Goal: Task Accomplishment & Management: Complete application form

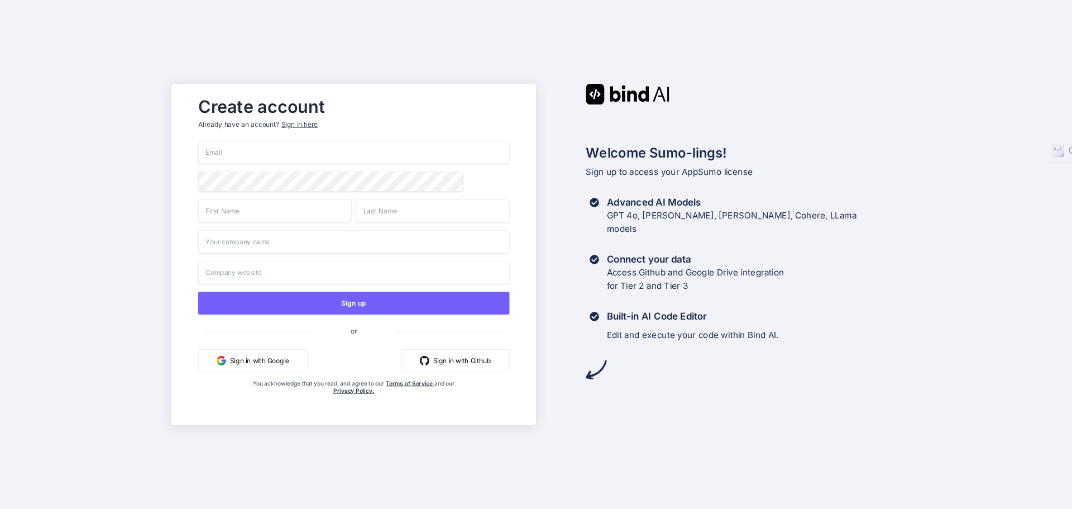
click at [233, 152] on input "email" at bounding box center [354, 152] width 312 height 23
type input "Contact.RickyBerry@gmail.com"
type input "Rajesh"
type input "Berry"
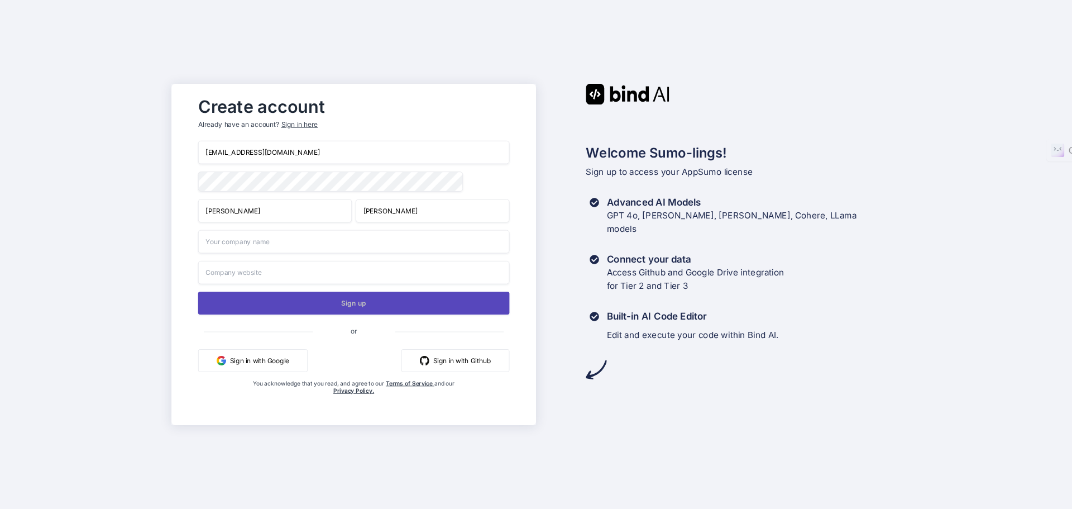
click at [379, 306] on button "Sign up" at bounding box center [354, 303] width 312 height 23
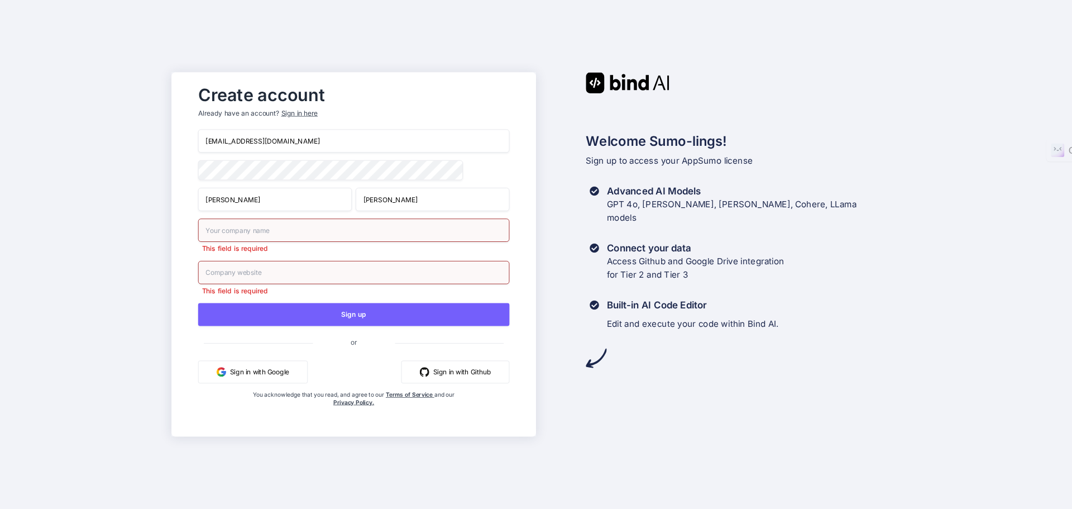
click at [286, 235] on input "text" at bounding box center [354, 229] width 312 height 23
click at [279, 231] on input "text" at bounding box center [354, 229] width 312 height 23
type input "Ricky Berry"
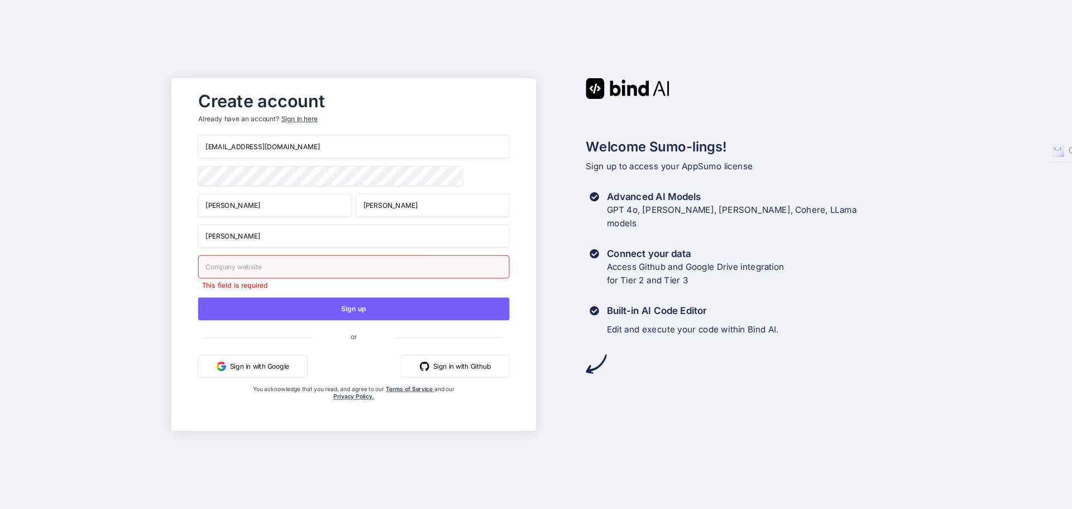
click at [291, 265] on input "text" at bounding box center [354, 266] width 312 height 23
click at [204, 268] on input "www.RickyBerry.com" at bounding box center [354, 266] width 312 height 23
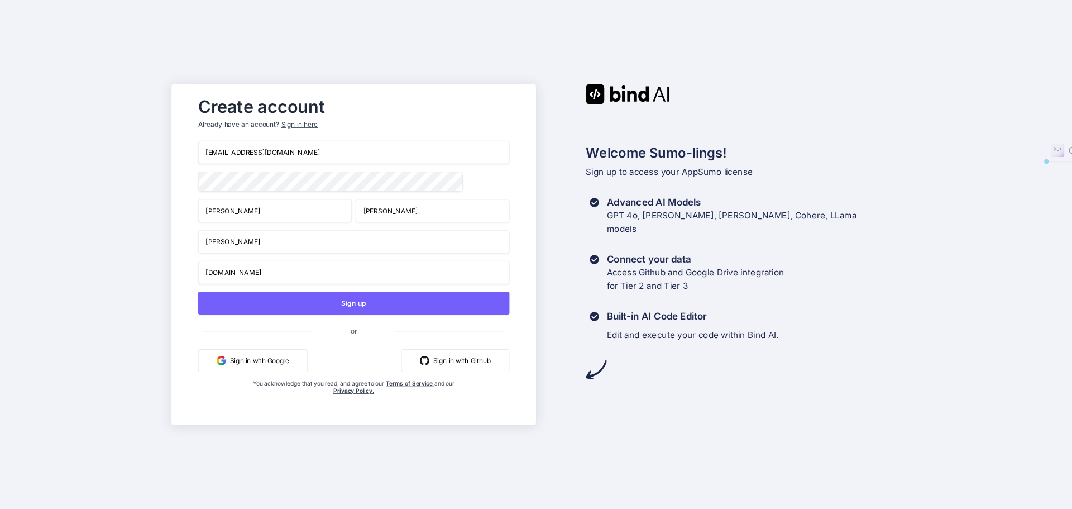
drag, startPoint x: 302, startPoint y: 275, endPoint x: 149, endPoint y: 266, distance: 153.3
click at [149, 266] on div "Create account Already have an account? Sign in here Contact.RickyBerry@gmail.c…" at bounding box center [536, 254] width 1072 height 509
paste input "://rickyberry.com/"
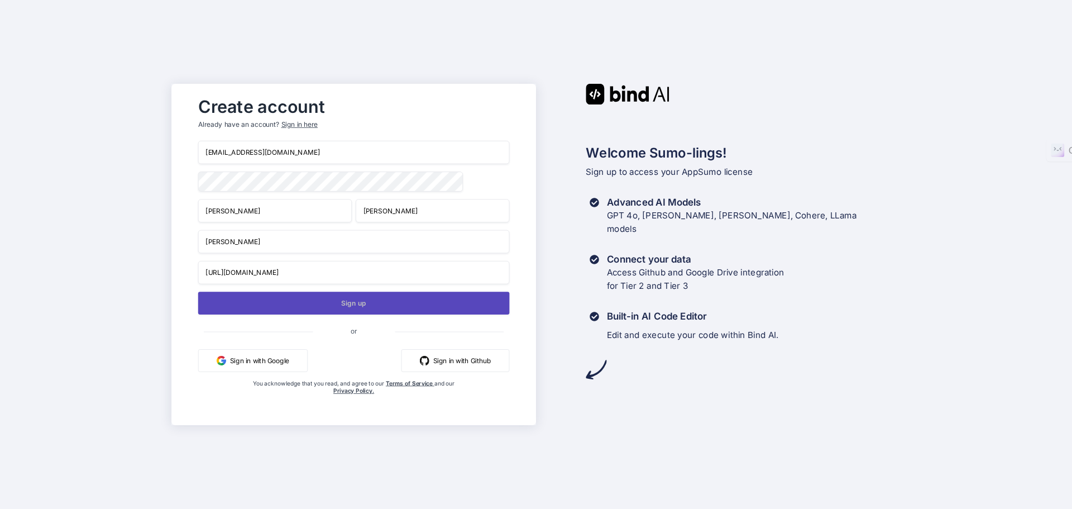
type input "https://rickyberry.com/"
click at [354, 308] on button "Sign up" at bounding box center [354, 303] width 312 height 23
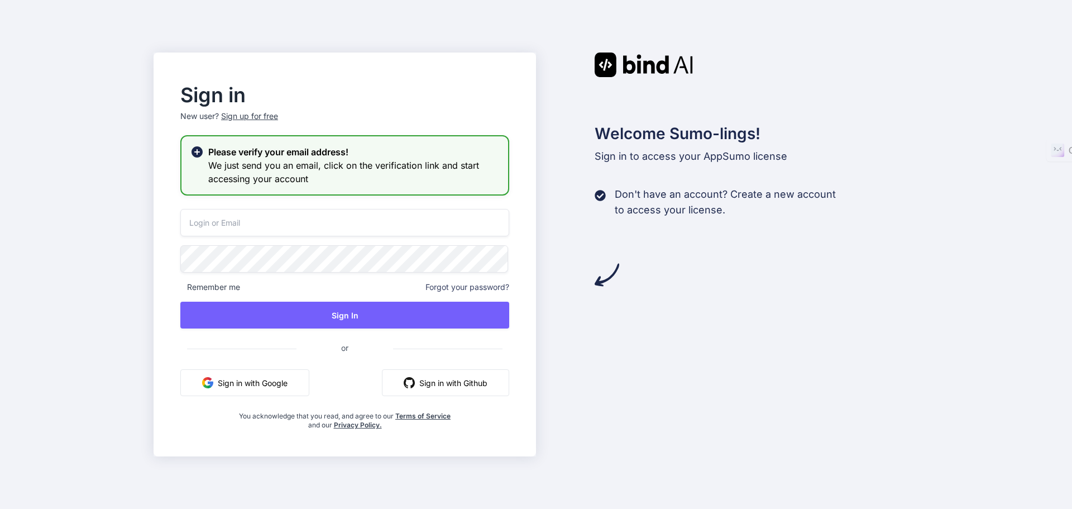
click at [220, 218] on input "email" at bounding box center [344, 222] width 329 height 27
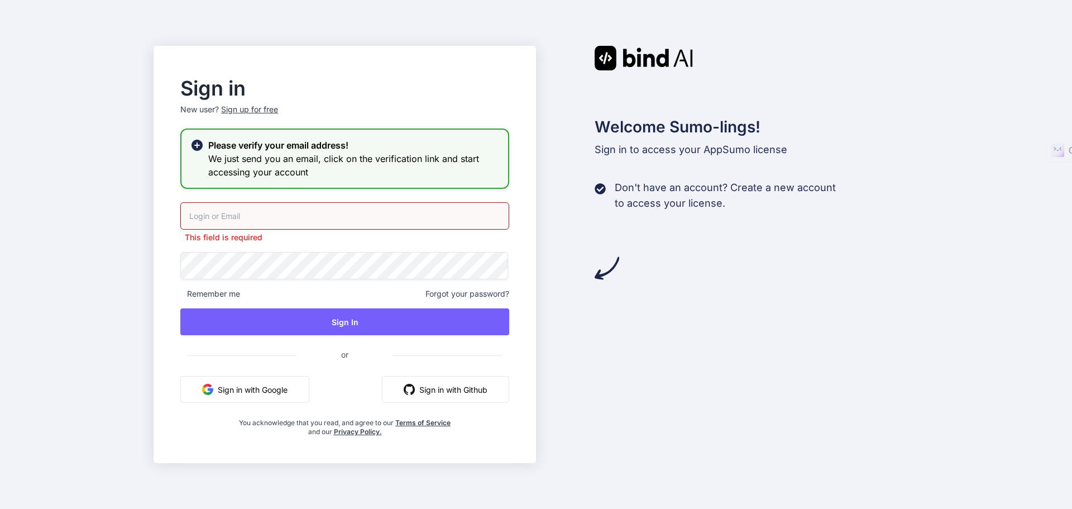
type input "Contact.RickyBerry@gmail.com"
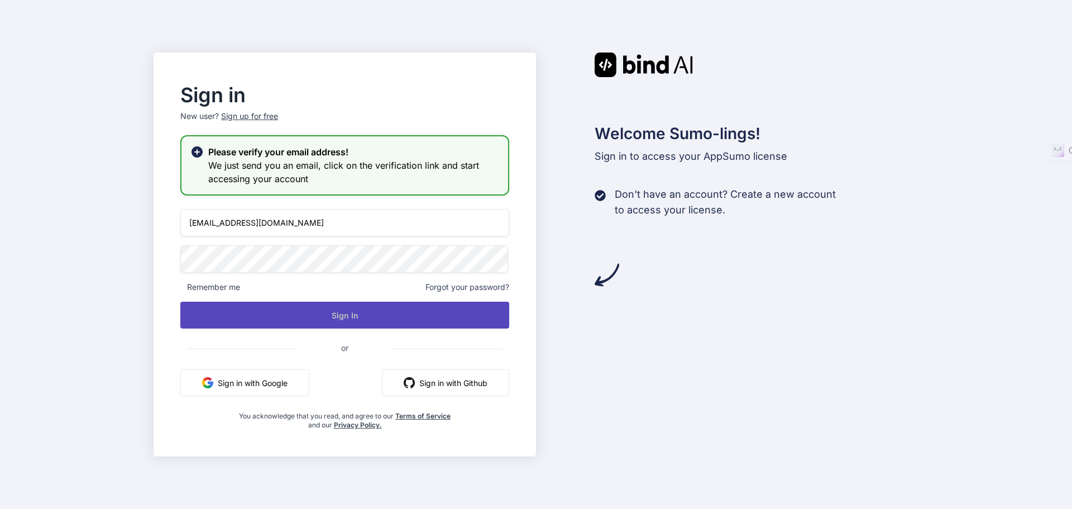
click at [337, 313] on button "Sign In" at bounding box center [344, 315] width 329 height 27
click at [333, 312] on button "Sign In" at bounding box center [344, 315] width 329 height 27
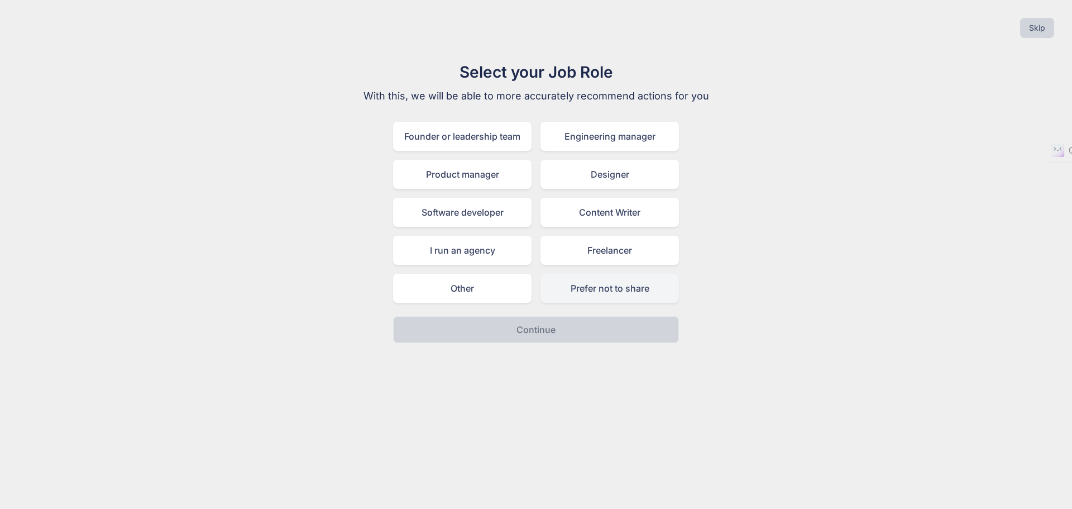
click at [632, 288] on div "Prefer not to share" at bounding box center [610, 288] width 139 height 29
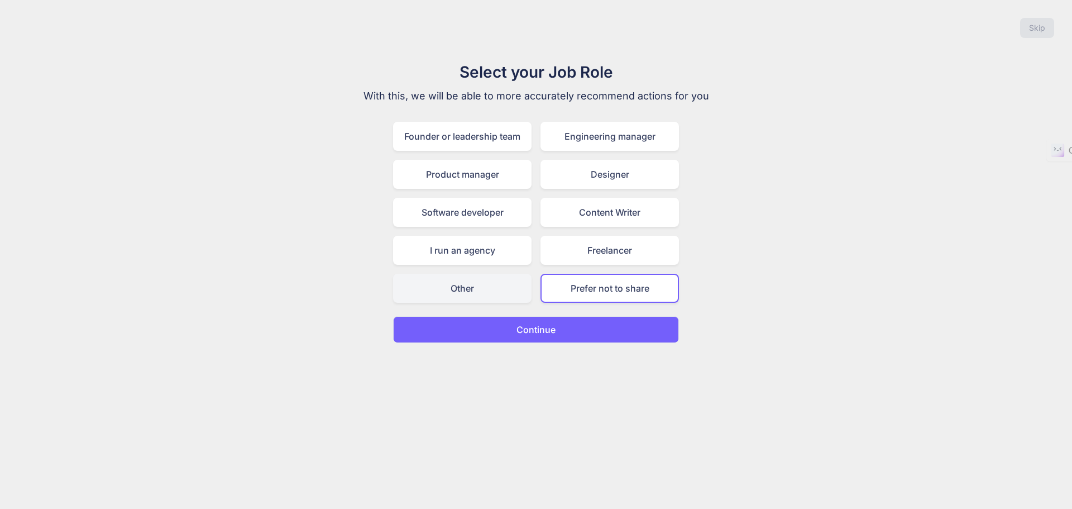
click at [457, 280] on div "Other" at bounding box center [462, 288] width 139 height 29
click at [528, 328] on p "Continue" at bounding box center [536, 329] width 39 height 13
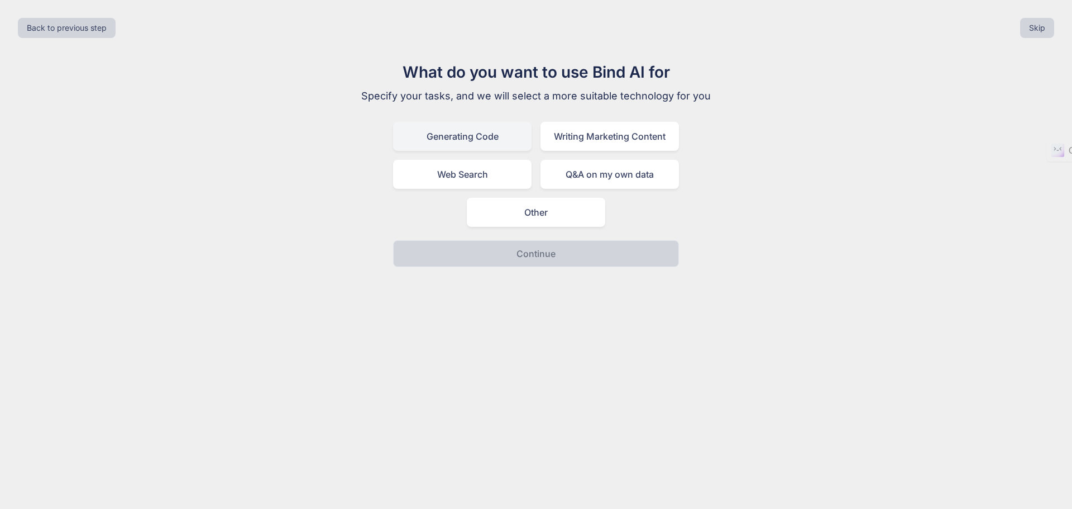
click at [450, 133] on div "Generating Code" at bounding box center [462, 136] width 139 height 29
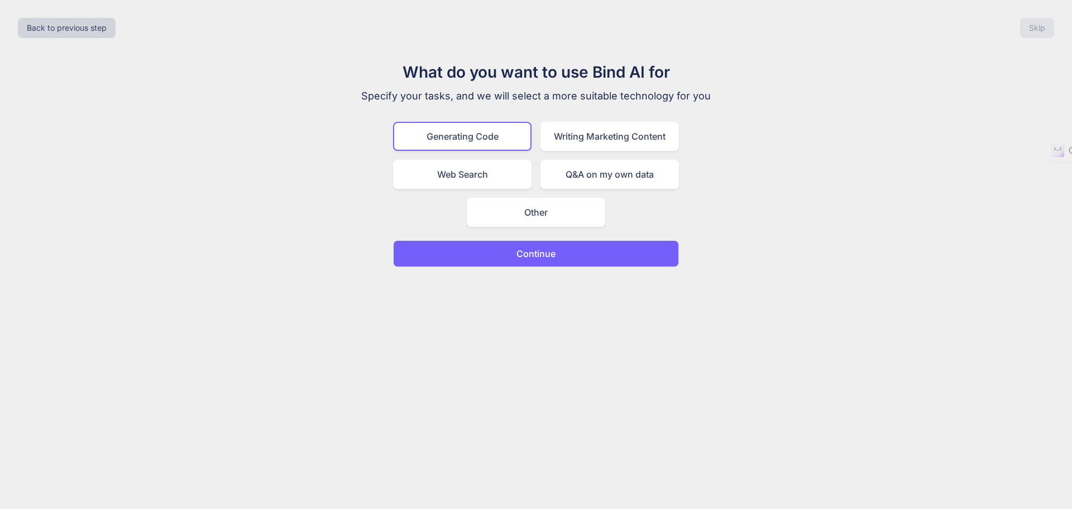
click at [561, 262] on button "Continue" at bounding box center [536, 253] width 286 height 27
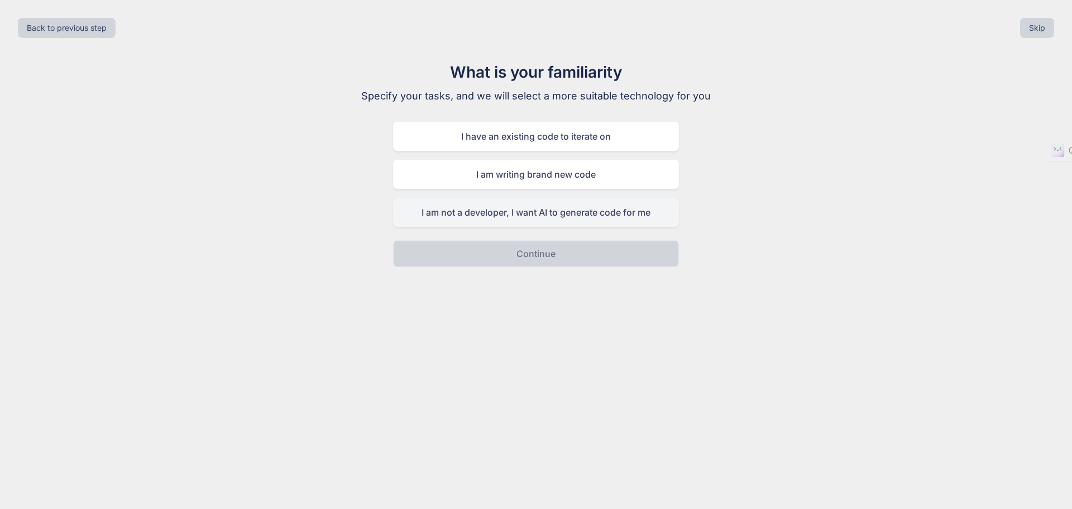
click at [561, 214] on div "I am not a developer, I want AI to generate code for me" at bounding box center [536, 212] width 286 height 29
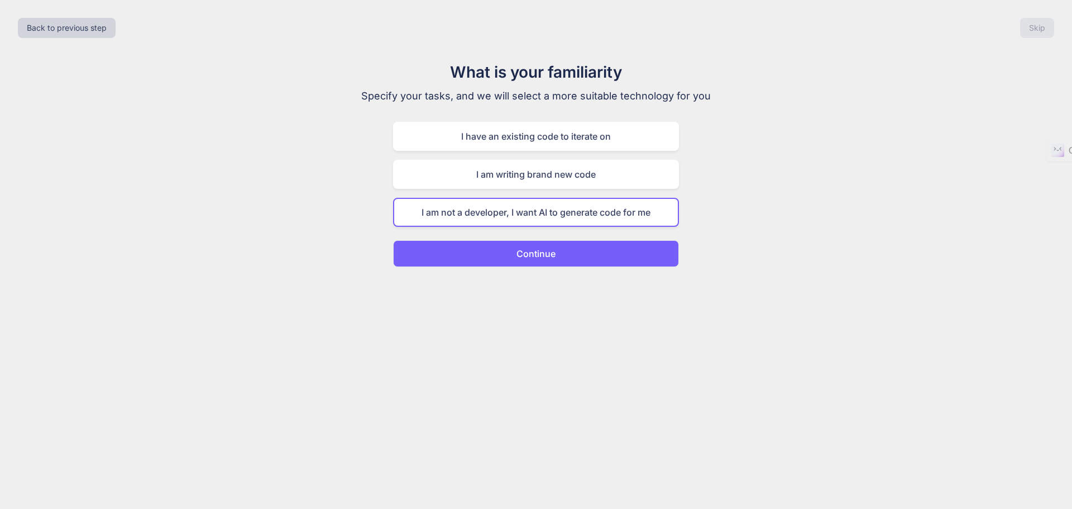
click at [533, 255] on p "Continue" at bounding box center [536, 253] width 39 height 13
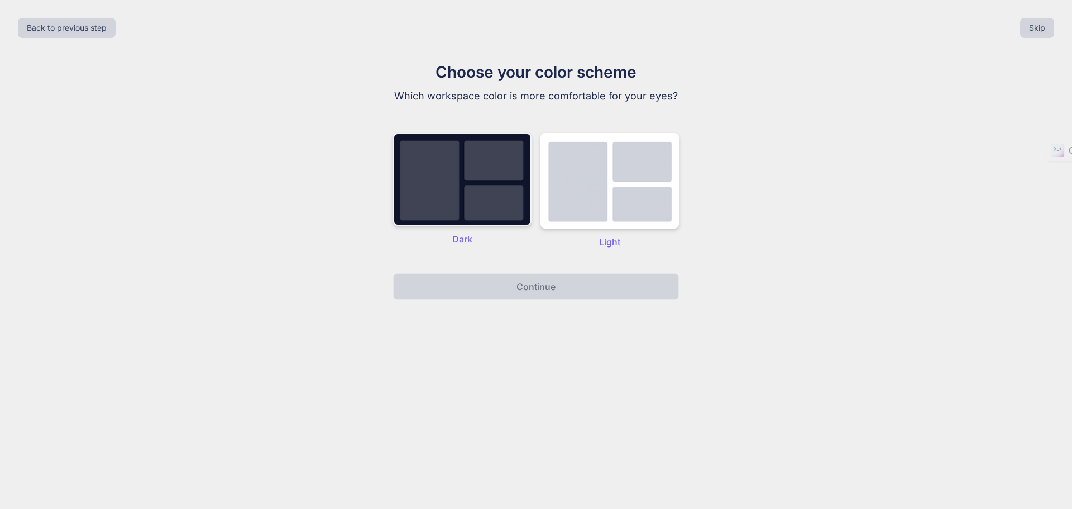
click at [436, 178] on img at bounding box center [462, 179] width 139 height 93
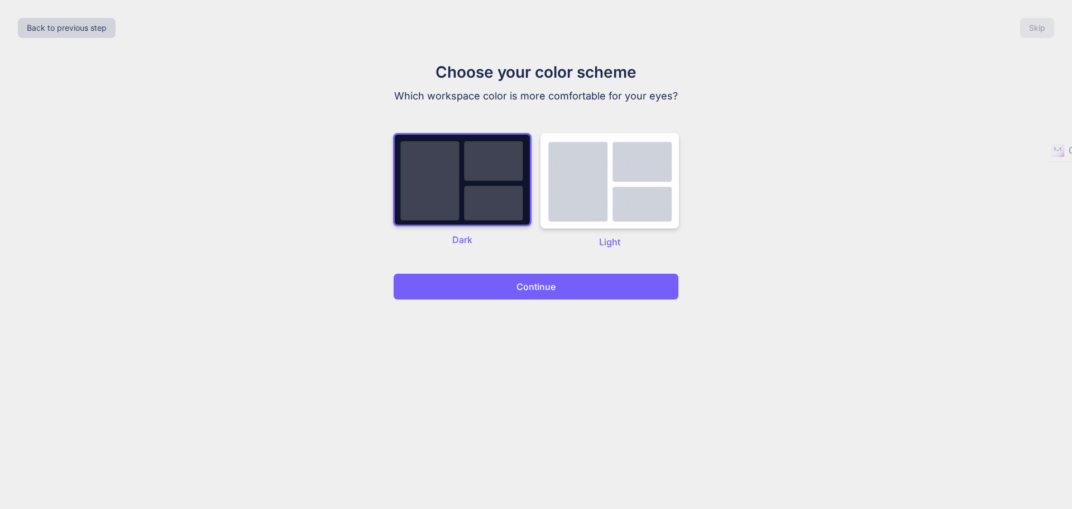
click at [547, 286] on p "Continue" at bounding box center [536, 286] width 39 height 13
click at [541, 292] on p "Continue" at bounding box center [536, 286] width 39 height 13
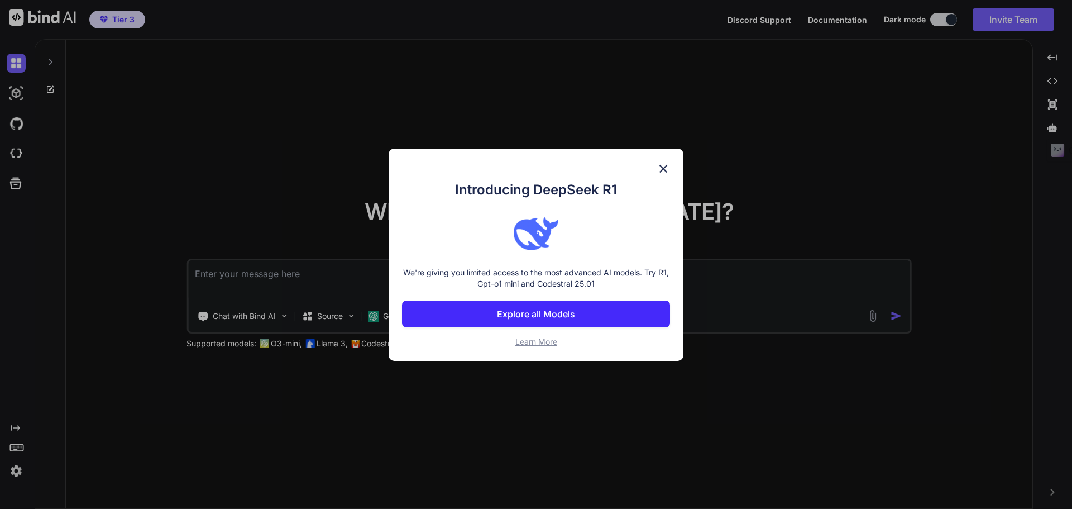
click at [527, 316] on p "Explore all Models" at bounding box center [536, 313] width 78 height 13
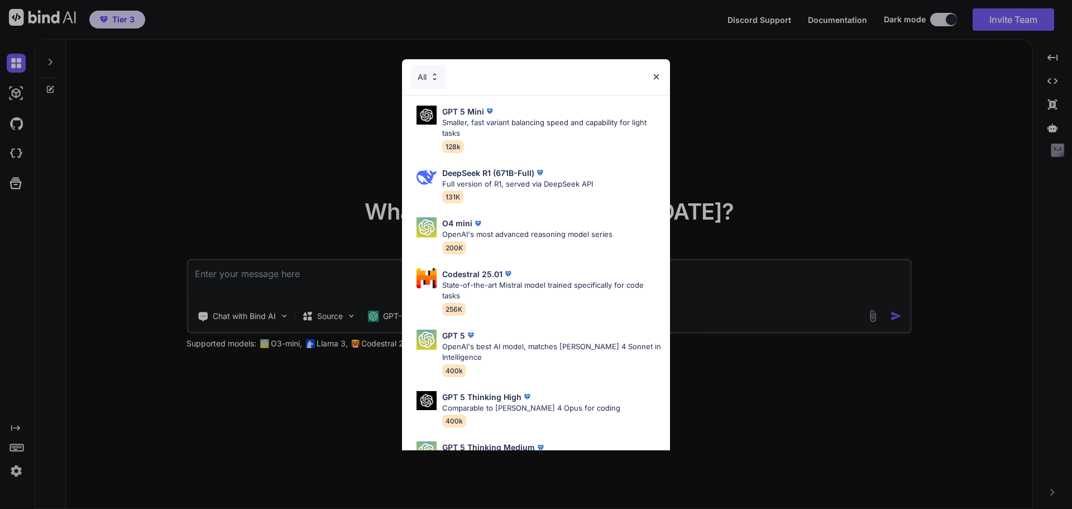
click at [434, 76] on img at bounding box center [434, 76] width 9 height 9
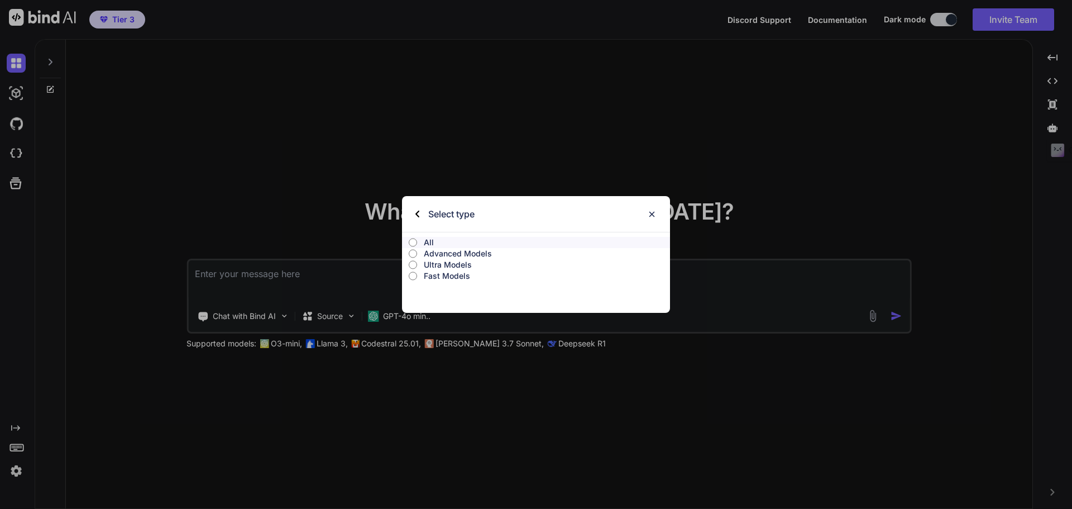
click at [651, 213] on img at bounding box center [651, 213] width 9 height 9
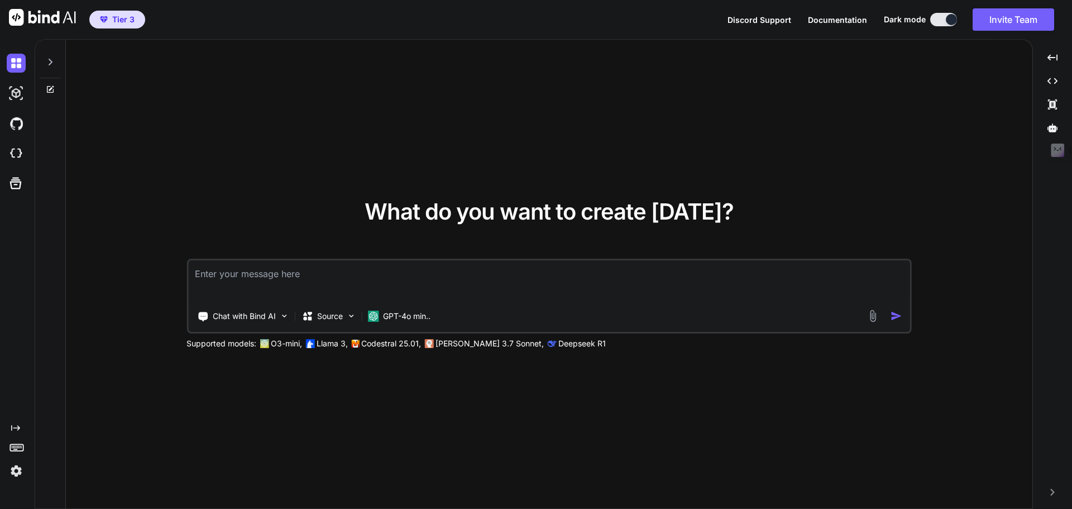
click at [118, 15] on span "Tier 3" at bounding box center [123, 19] width 22 height 11
click at [10, 467] on img at bounding box center [16, 470] width 19 height 19
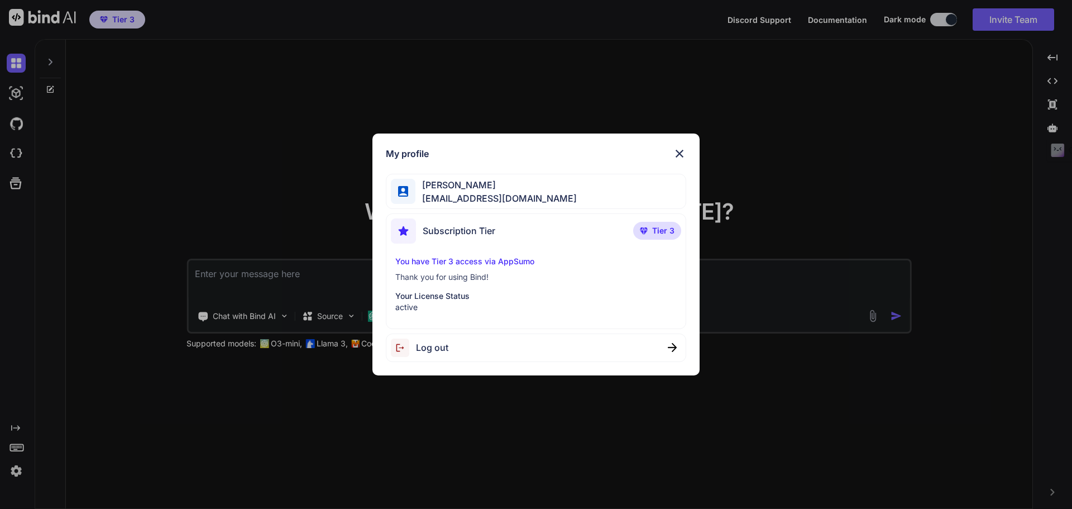
click at [219, 136] on div "My profile Rajesh Berry contact.rickyberry@gmail.com Subscription Tier Tier 3 Y…" at bounding box center [536, 254] width 1072 height 509
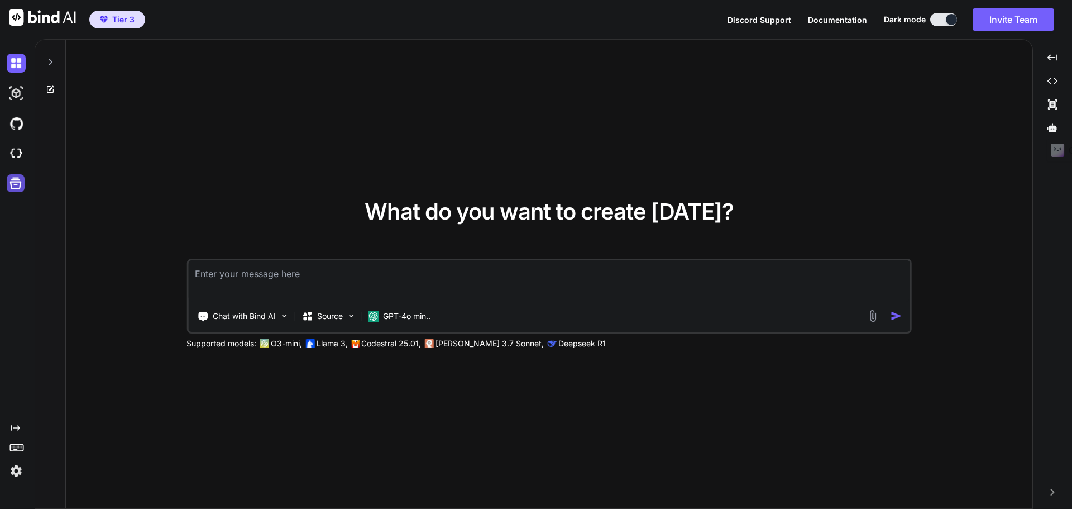
click at [18, 184] on icon at bounding box center [16, 183] width 16 height 16
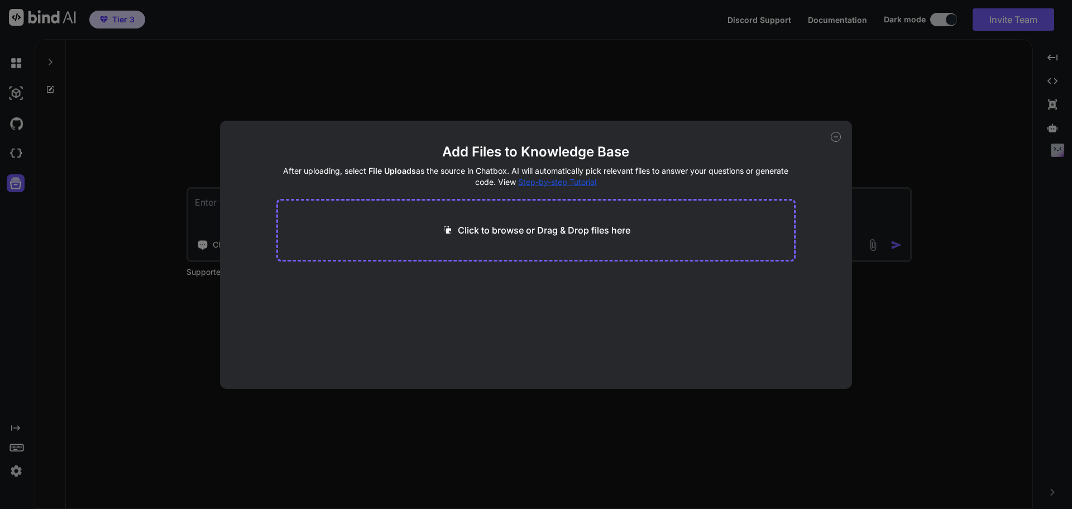
click at [839, 135] on icon at bounding box center [836, 137] width 10 height 10
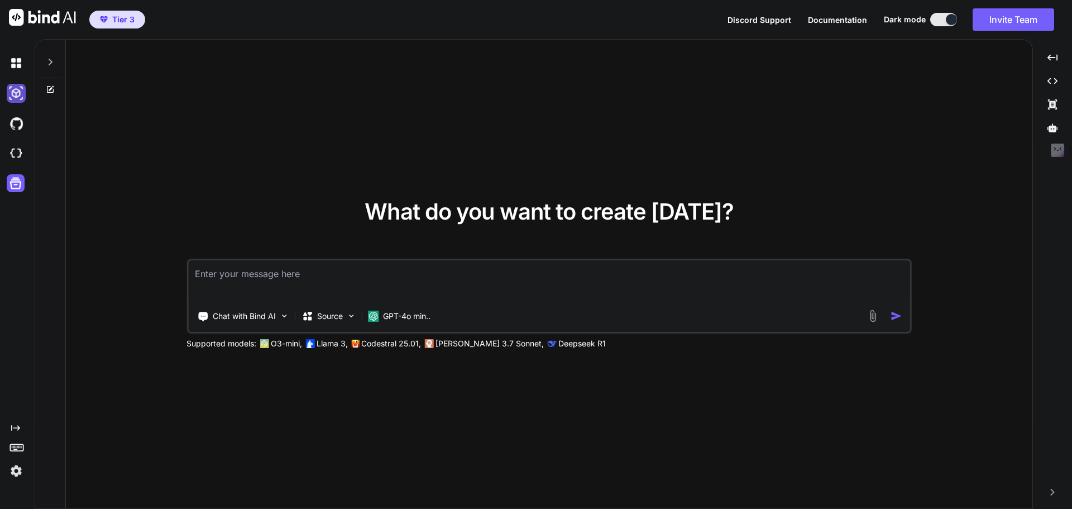
click at [13, 88] on img at bounding box center [16, 93] width 19 height 19
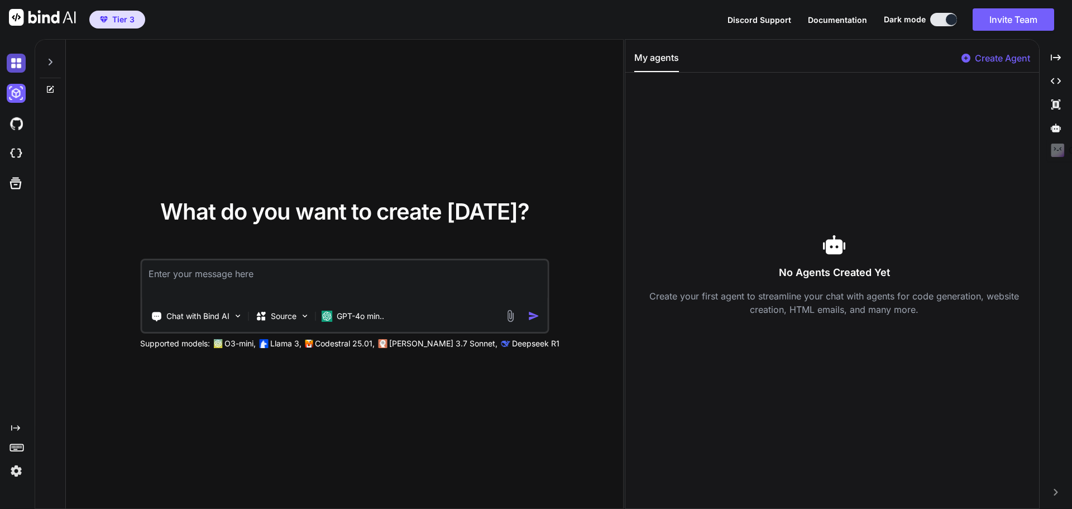
click at [11, 65] on img at bounding box center [16, 63] width 19 height 19
click at [12, 157] on img at bounding box center [16, 153] width 19 height 19
click at [49, 62] on icon at bounding box center [50, 62] width 9 height 9
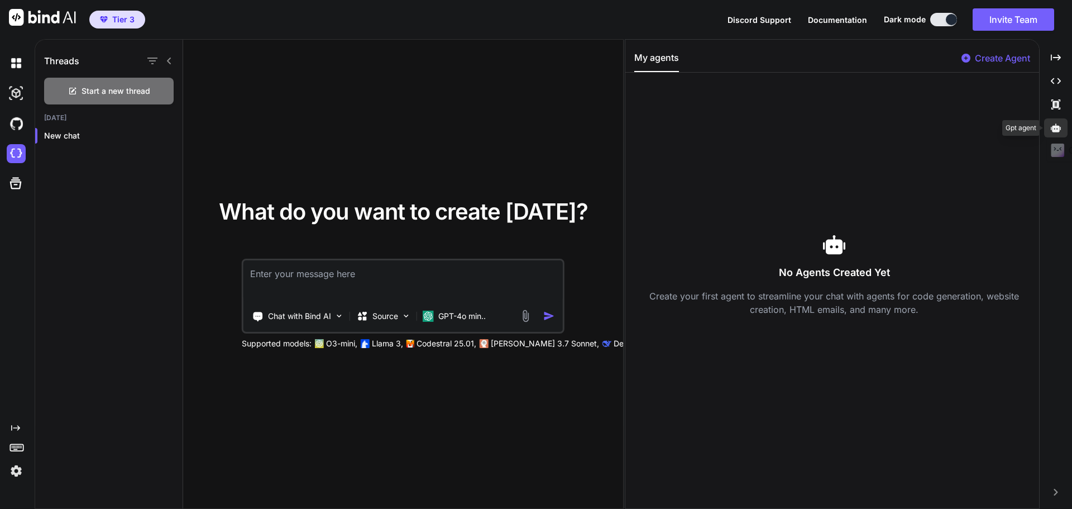
click at [1057, 128] on icon at bounding box center [1056, 128] width 10 height 10
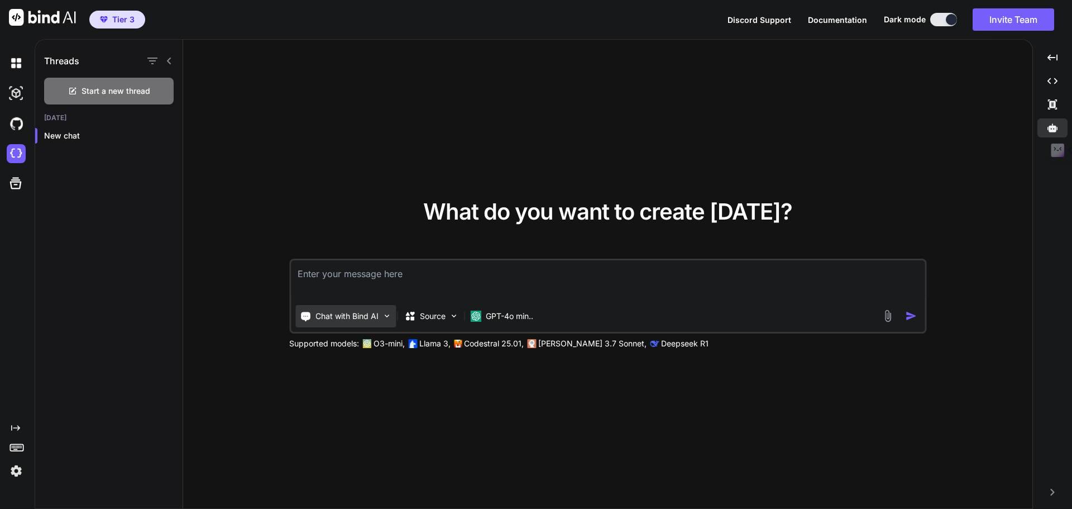
click at [355, 313] on p "Chat with Bind AI" at bounding box center [347, 316] width 63 height 11
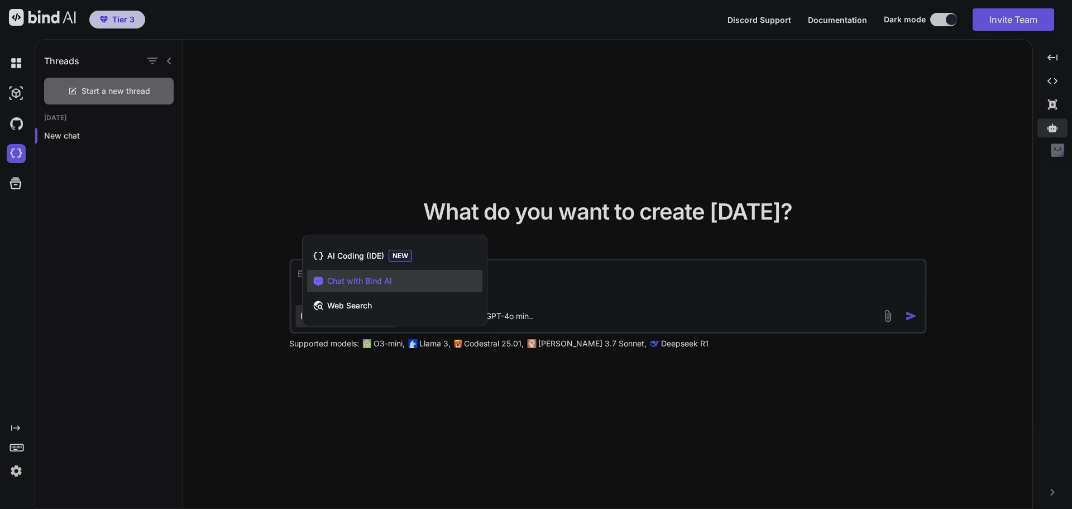
click at [363, 197] on div at bounding box center [536, 254] width 1072 height 509
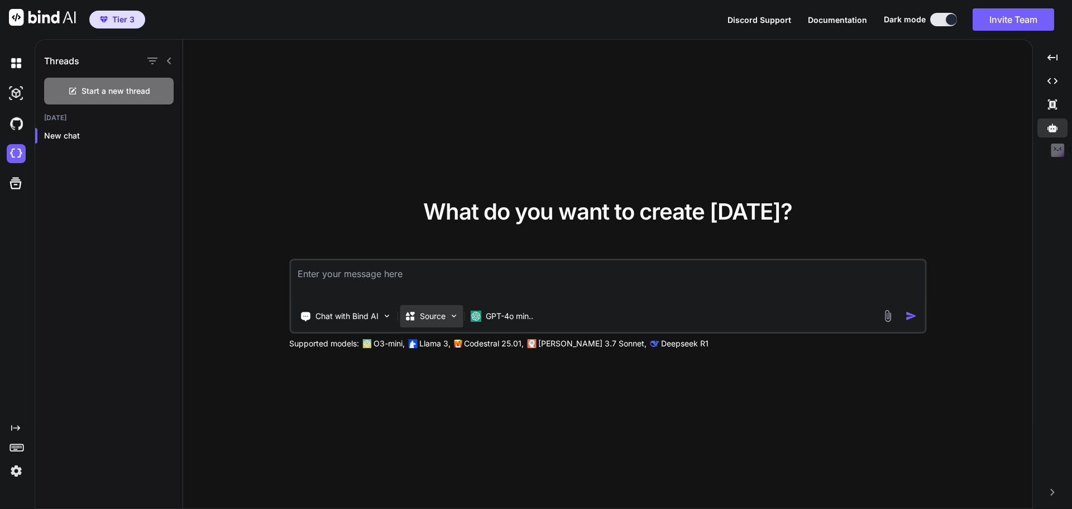
click at [439, 323] on div "Source" at bounding box center [431, 316] width 63 height 22
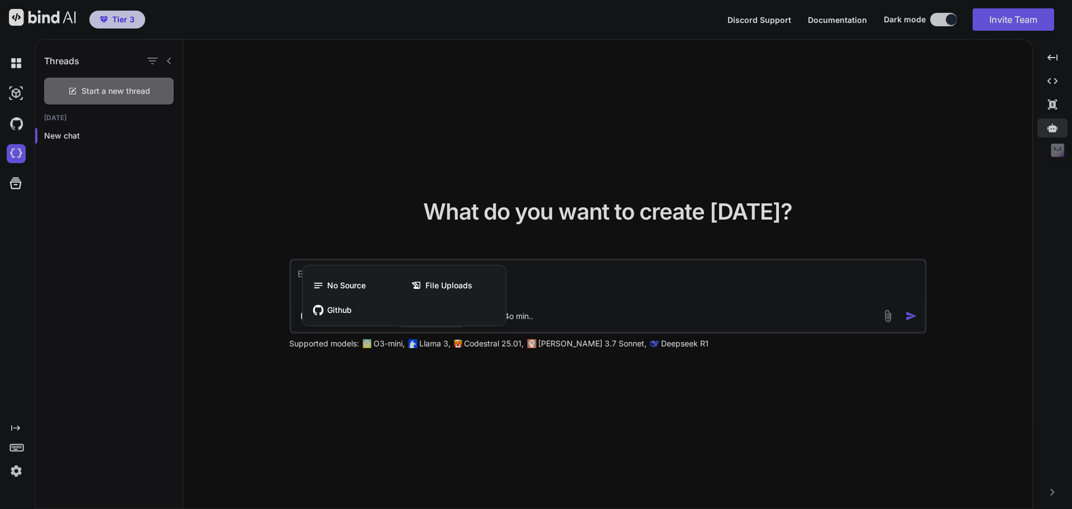
click at [418, 190] on div at bounding box center [536, 254] width 1072 height 509
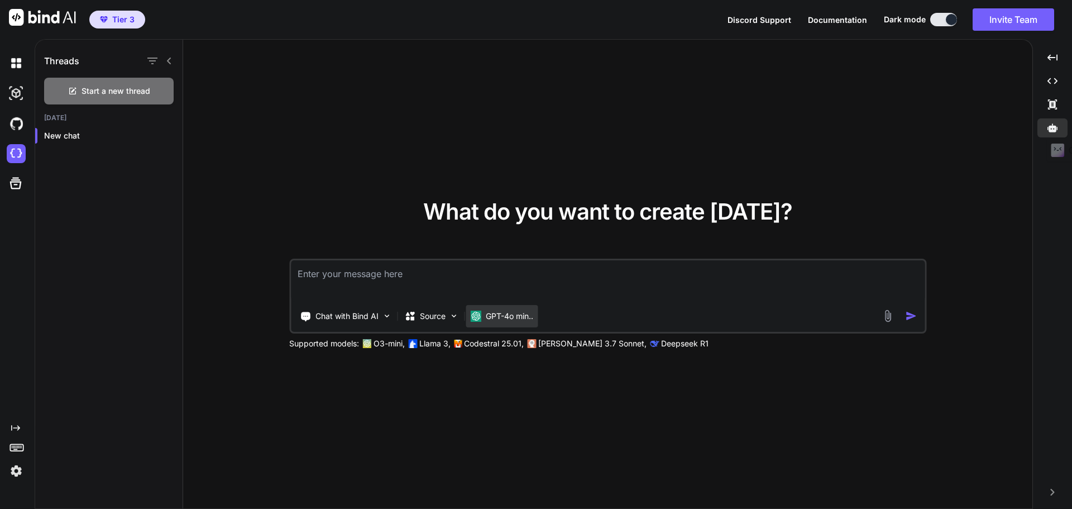
click at [490, 318] on p "GPT-4o min.." at bounding box center [509, 316] width 47 height 11
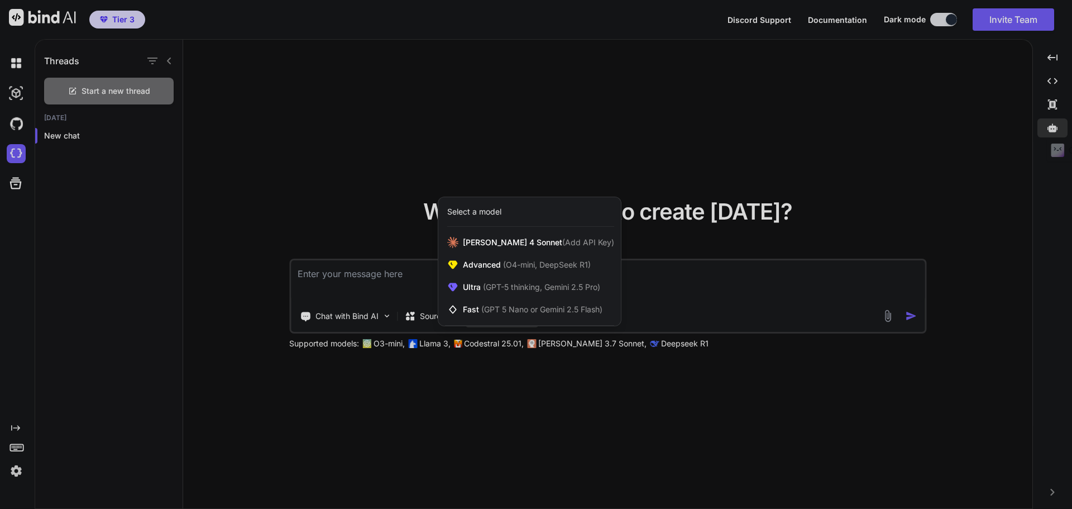
click at [478, 94] on div at bounding box center [536, 254] width 1072 height 509
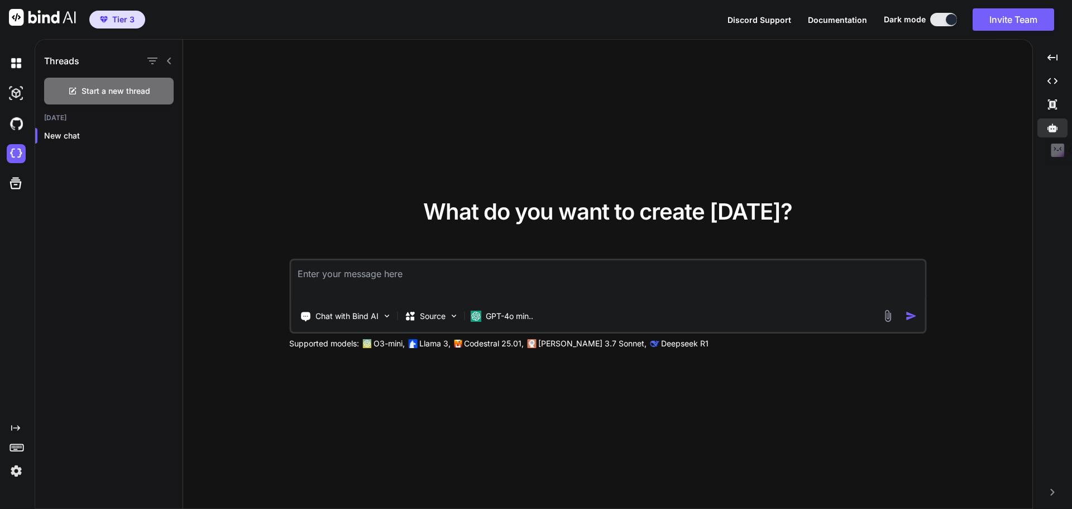
click at [15, 427] on icon at bounding box center [15, 428] width 9 height 6
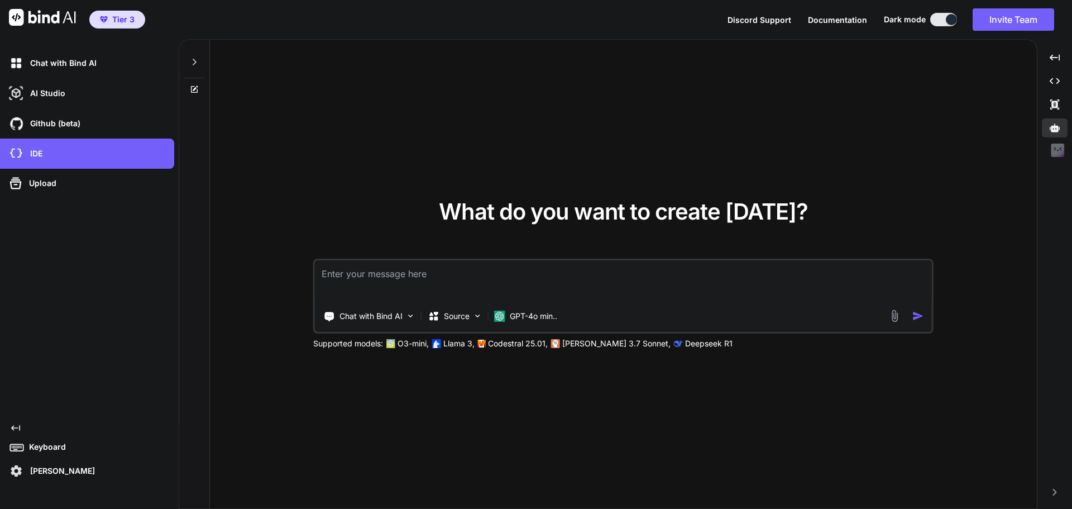
click at [15, 427] on icon at bounding box center [15, 428] width 9 height 6
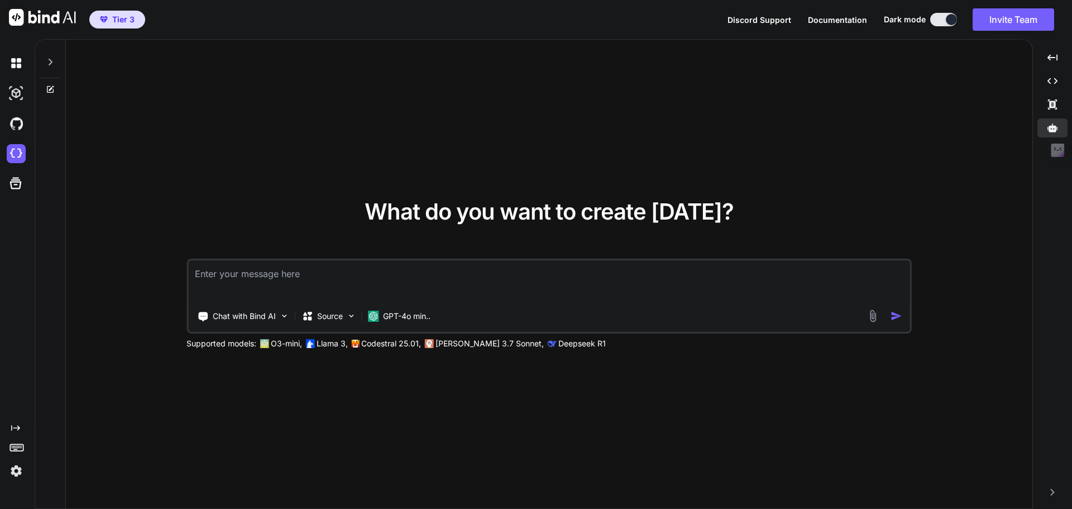
click at [15, 427] on icon at bounding box center [15, 428] width 9 height 6
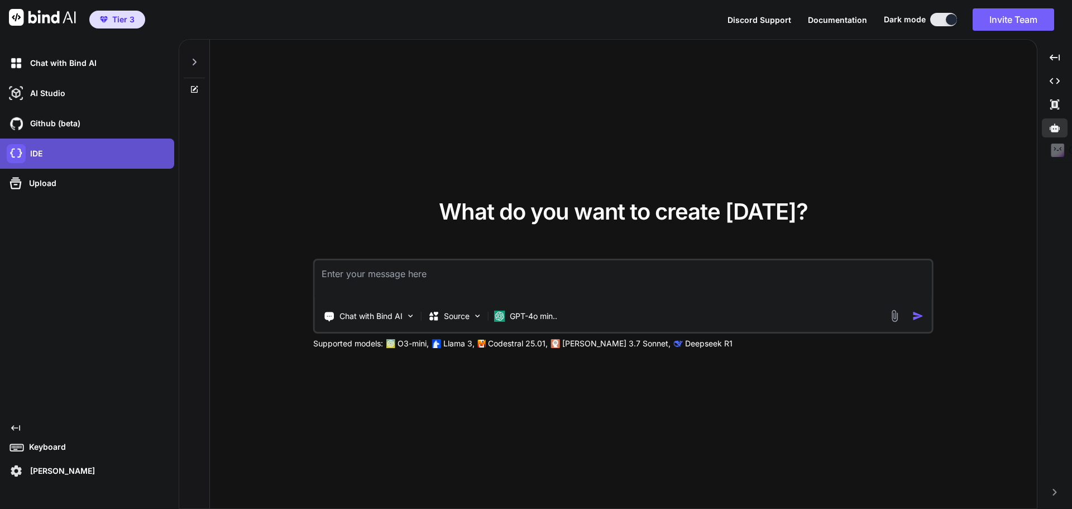
click at [25, 152] on img at bounding box center [16, 153] width 19 height 19
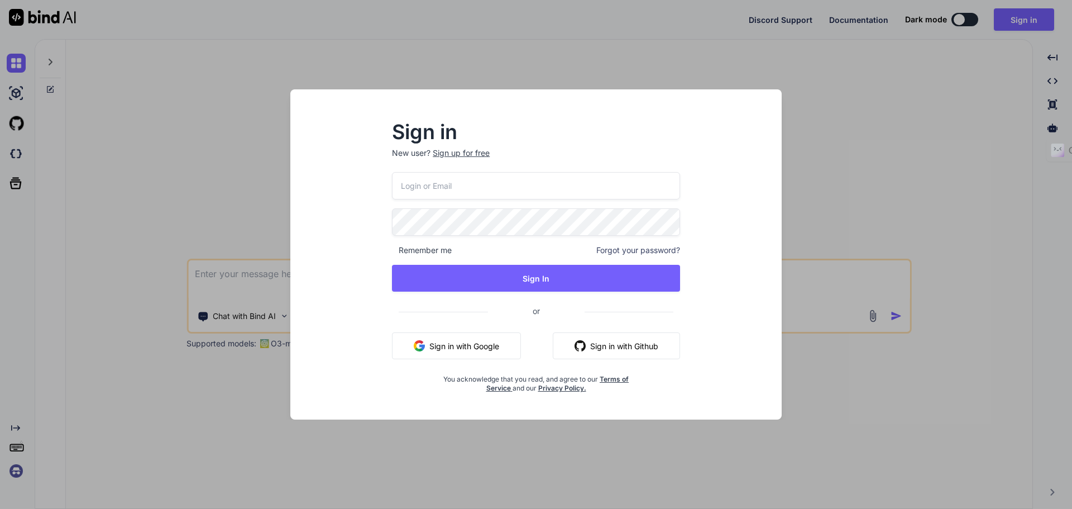
click at [101, 146] on div "Sign in New user? Sign up for free Remember me Forgot your password? Sign In or…" at bounding box center [536, 254] width 1072 height 509
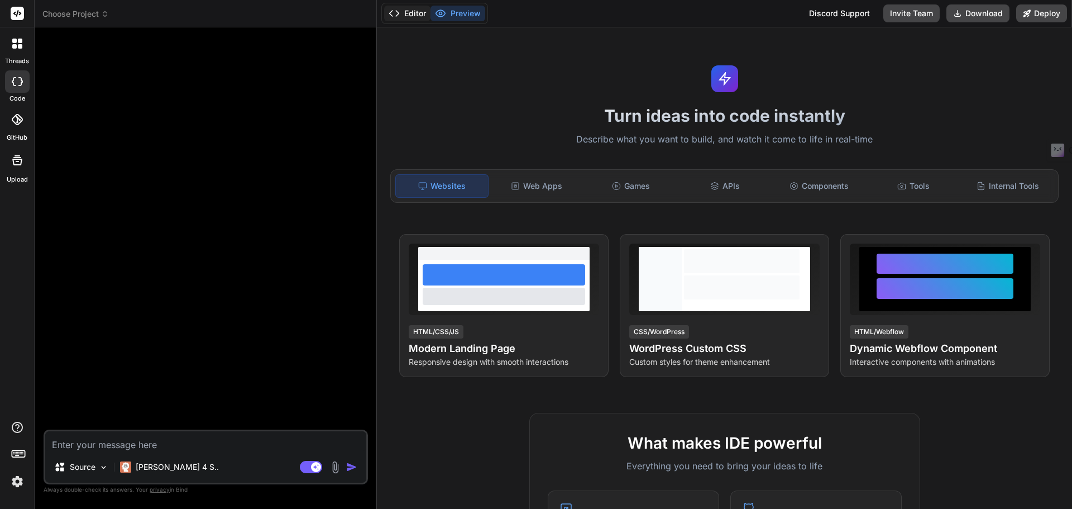
click at [396, 8] on icon at bounding box center [394, 13] width 11 height 11
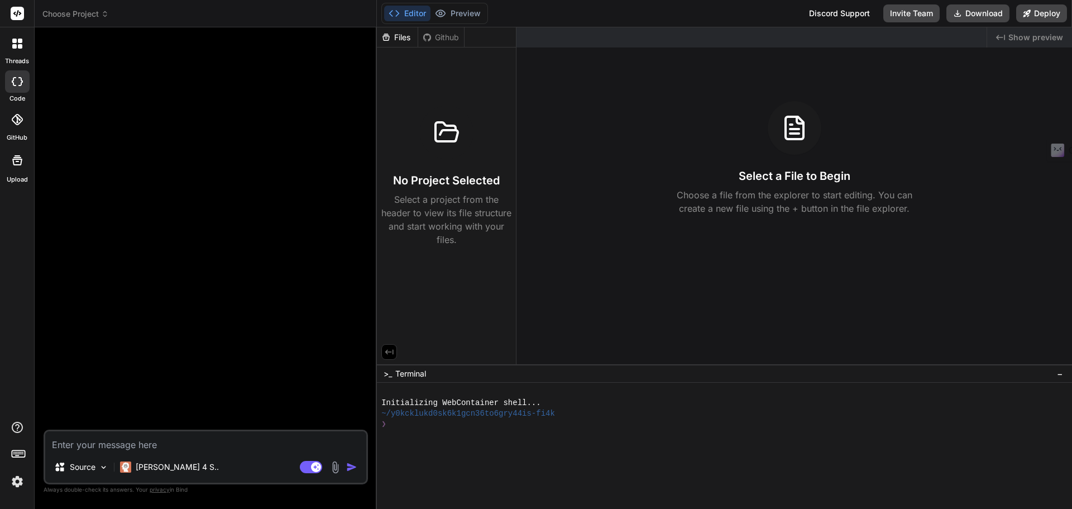
click at [396, 8] on icon at bounding box center [394, 13] width 11 height 11
click at [13, 47] on icon at bounding box center [14, 46] width 4 height 4
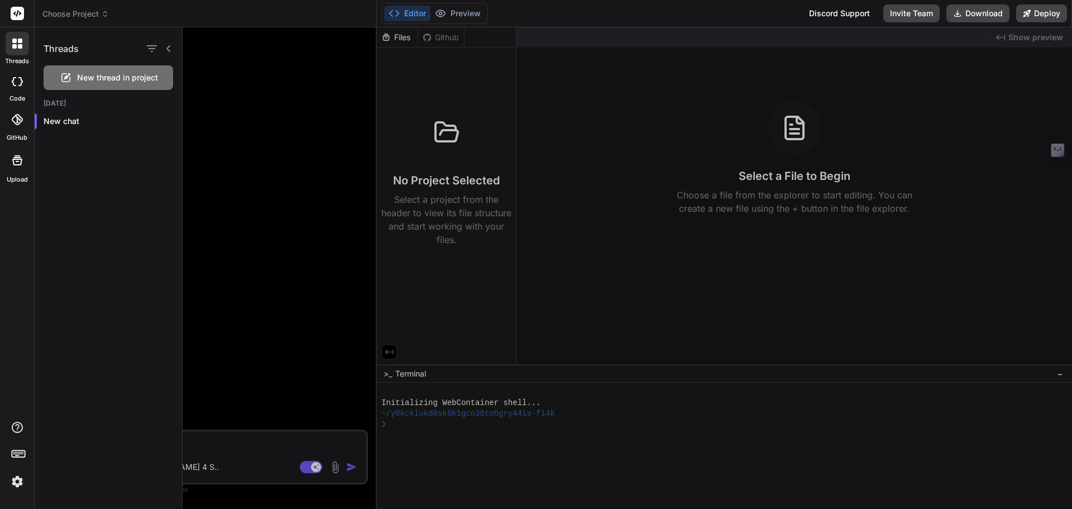
click at [16, 453] on icon at bounding box center [19, 453] width 16 height 16
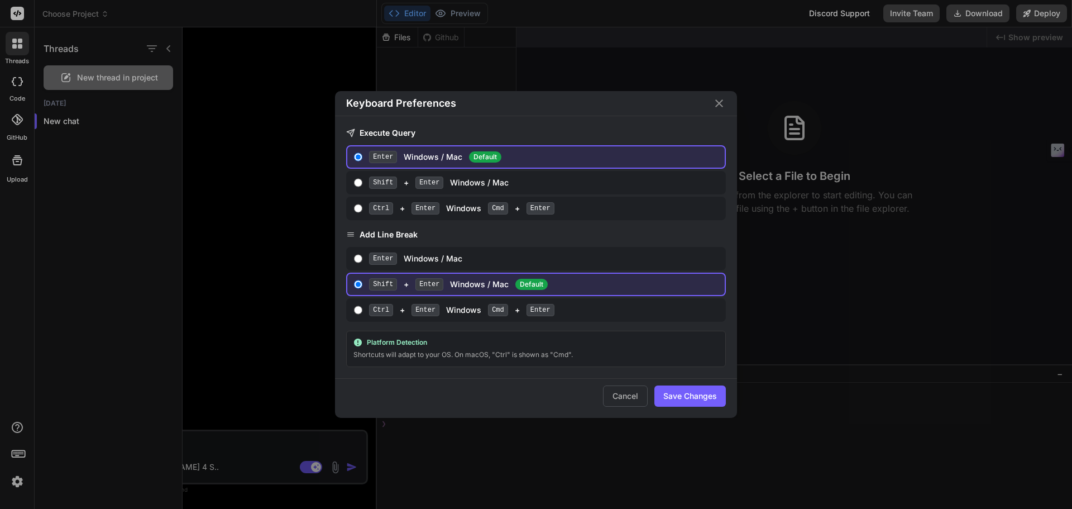
click at [721, 106] on icon "Close" at bounding box center [719, 103] width 13 height 13
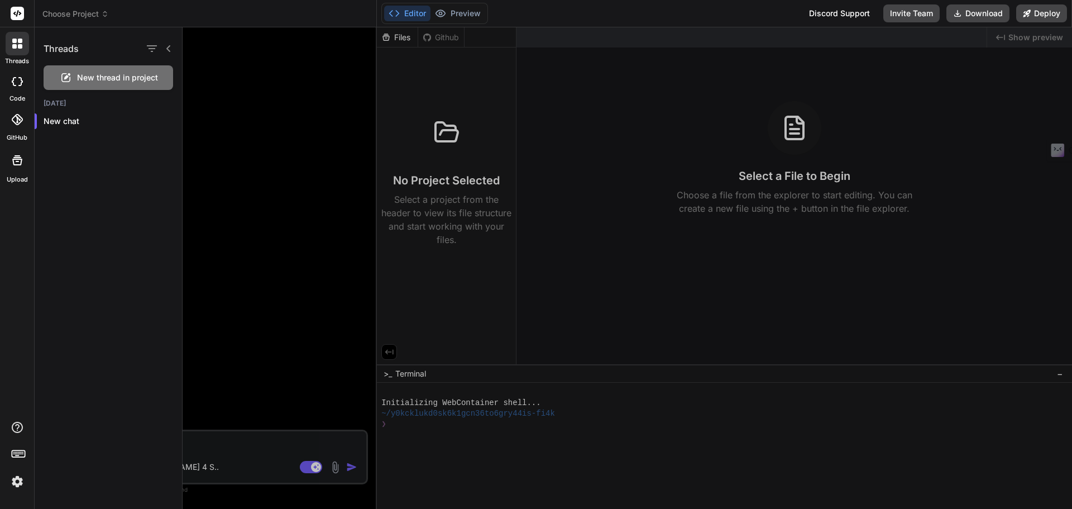
click at [389, 354] on div at bounding box center [628, 267] width 890 height 481
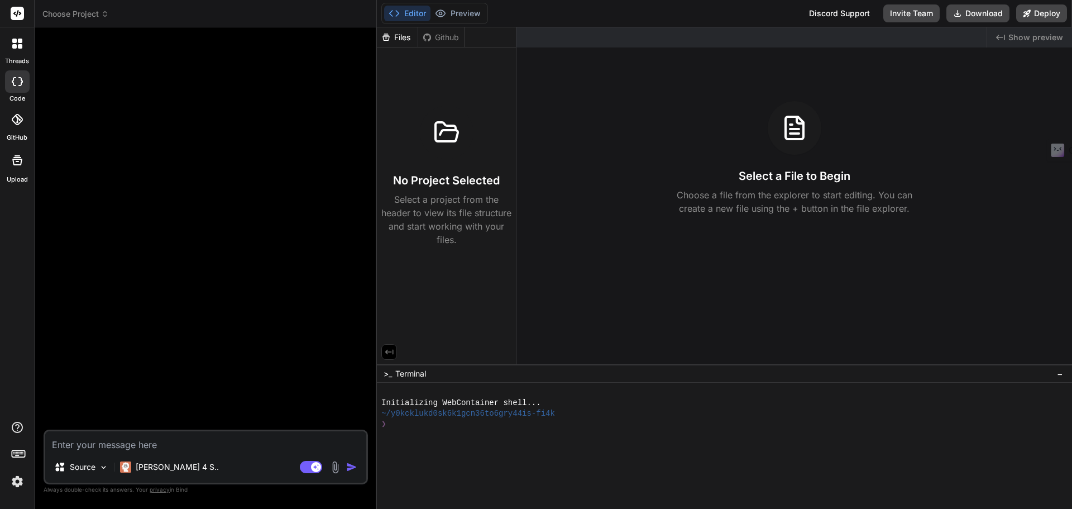
click at [389, 354] on icon at bounding box center [389, 352] width 10 height 10
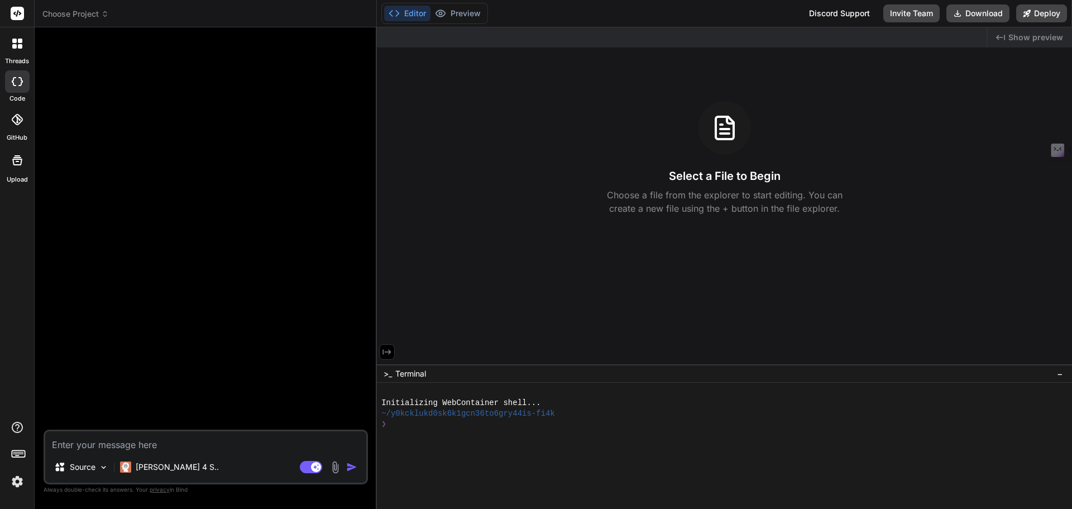
click at [389, 354] on icon at bounding box center [387, 352] width 8 height 5
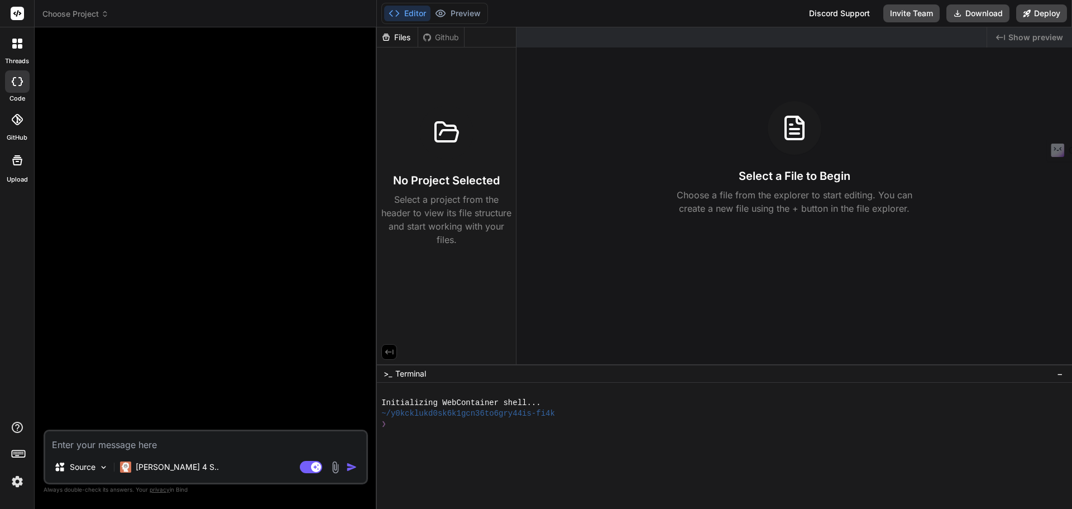
click at [317, 349] on div at bounding box center [207, 232] width 322 height 393
click at [452, 8] on button "Preview" at bounding box center [458, 14] width 55 height 16
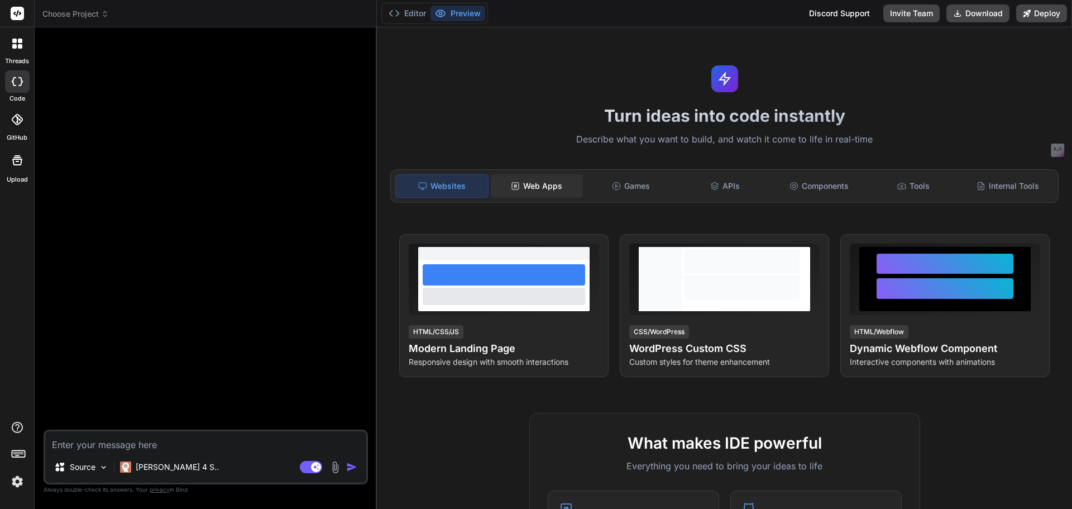
click at [522, 185] on div "Web Apps" at bounding box center [537, 185] width 92 height 23
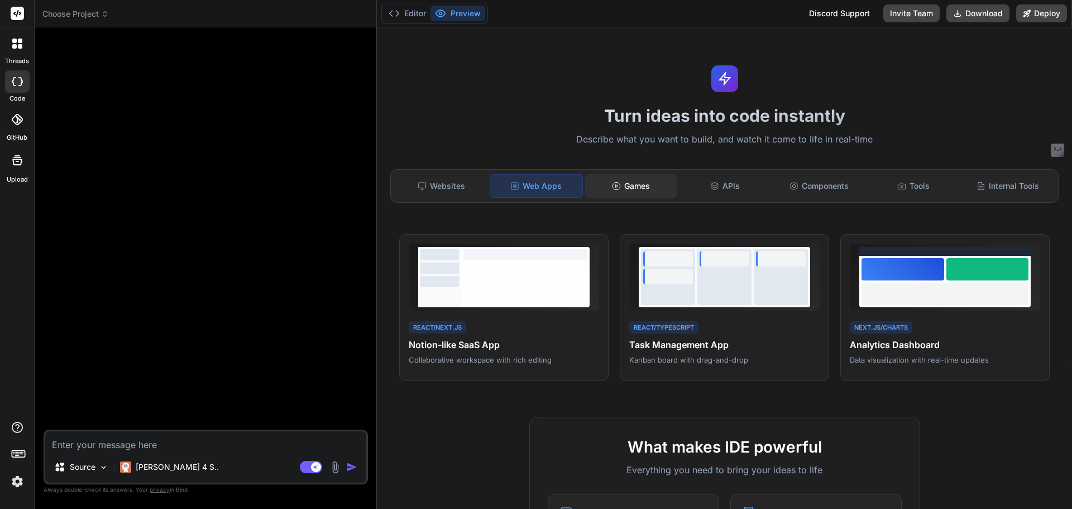
click at [614, 182] on circle at bounding box center [616, 185] width 7 height 7
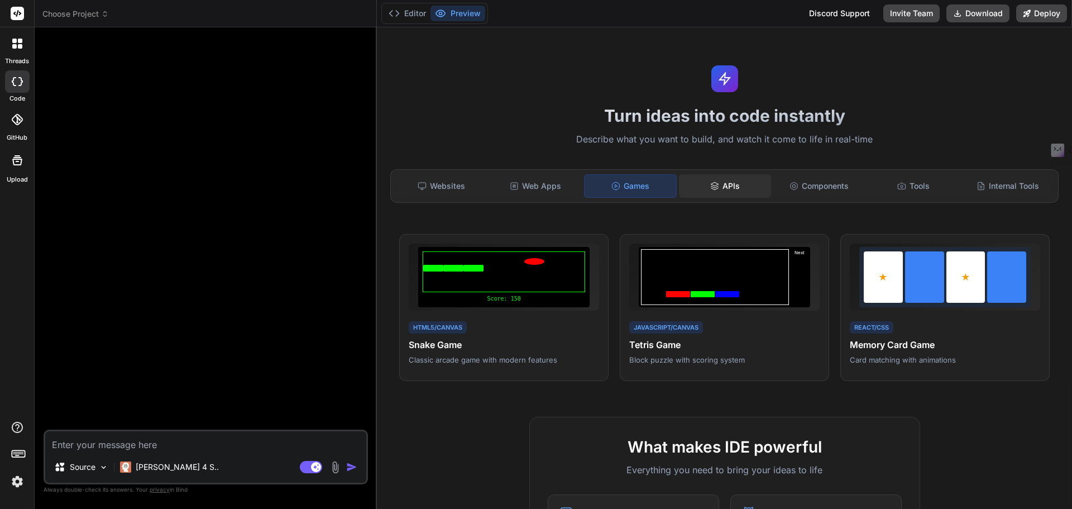
click at [721, 184] on div "APIs" at bounding box center [725, 185] width 92 height 23
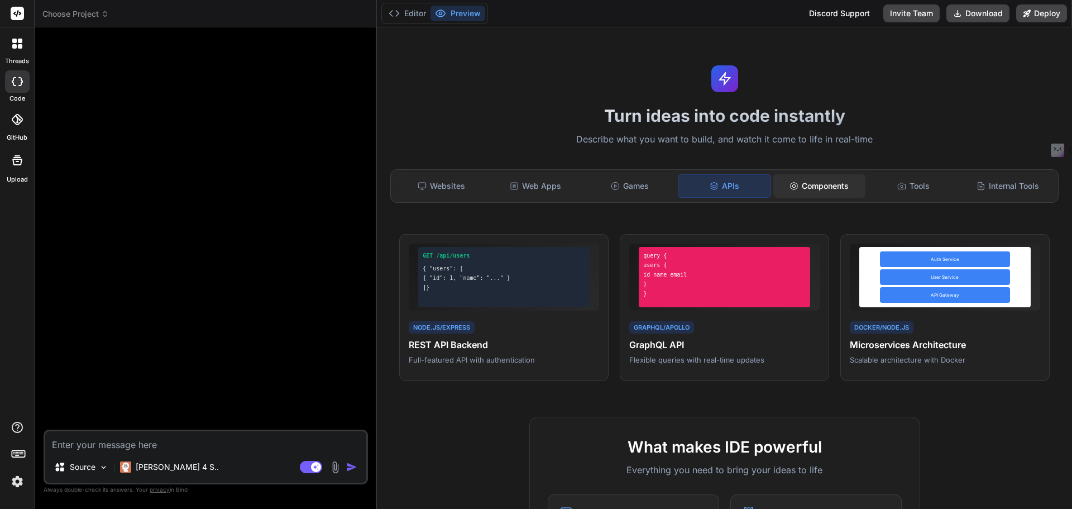
click at [815, 184] on div "Components" at bounding box center [820, 185] width 92 height 23
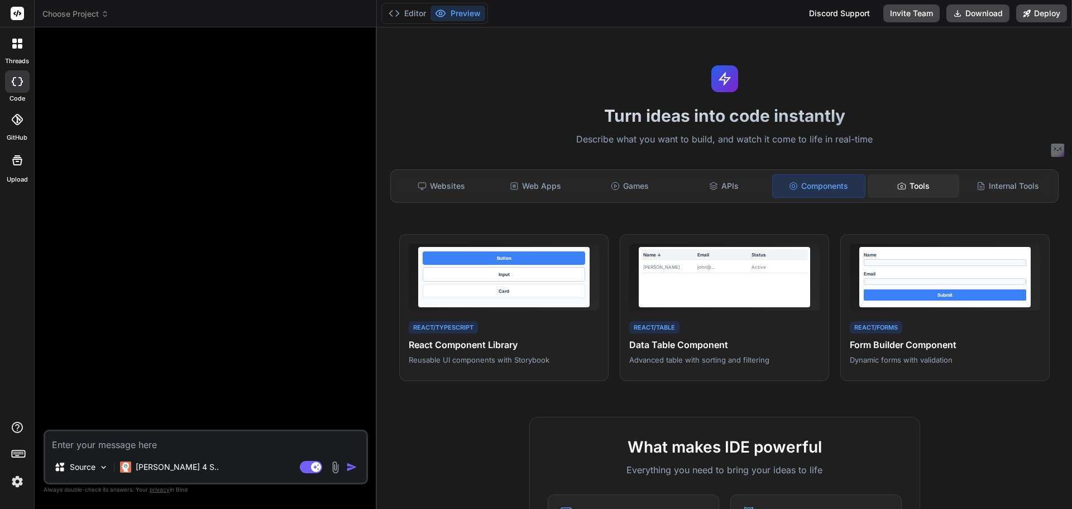
click at [925, 184] on div "Tools" at bounding box center [914, 185] width 92 height 23
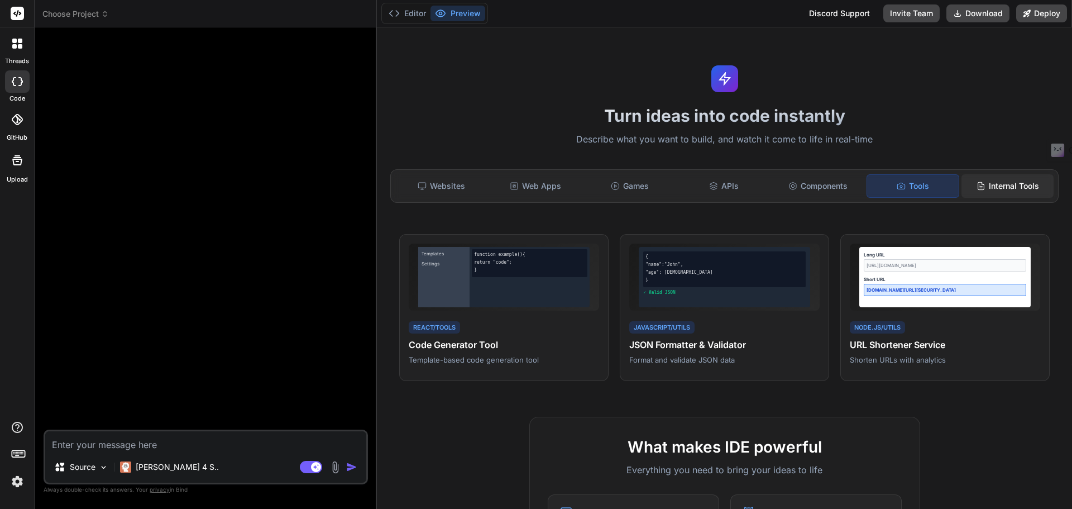
click at [987, 184] on div "Internal Tools" at bounding box center [1008, 185] width 92 height 23
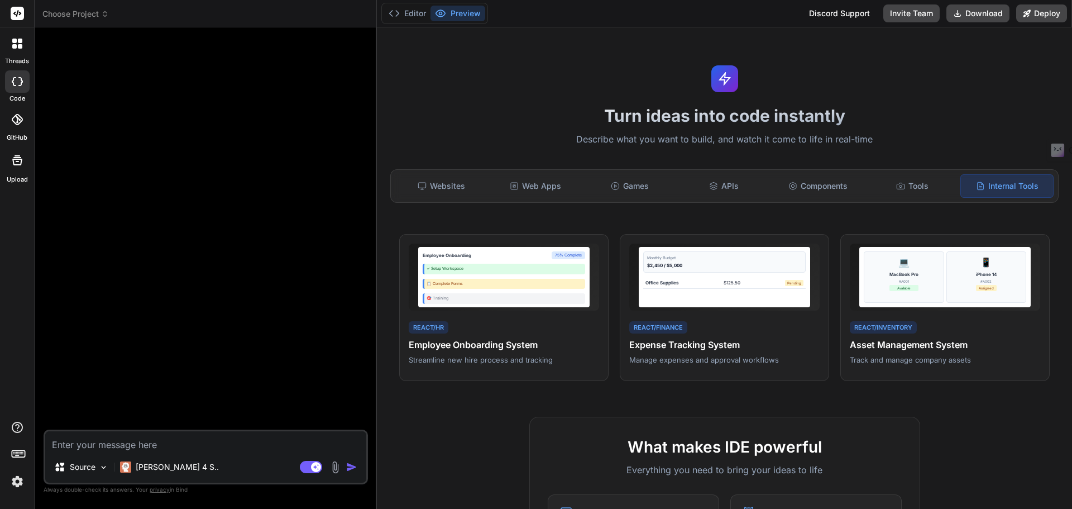
click at [68, 15] on span "Choose Project" at bounding box center [75, 13] width 66 height 11
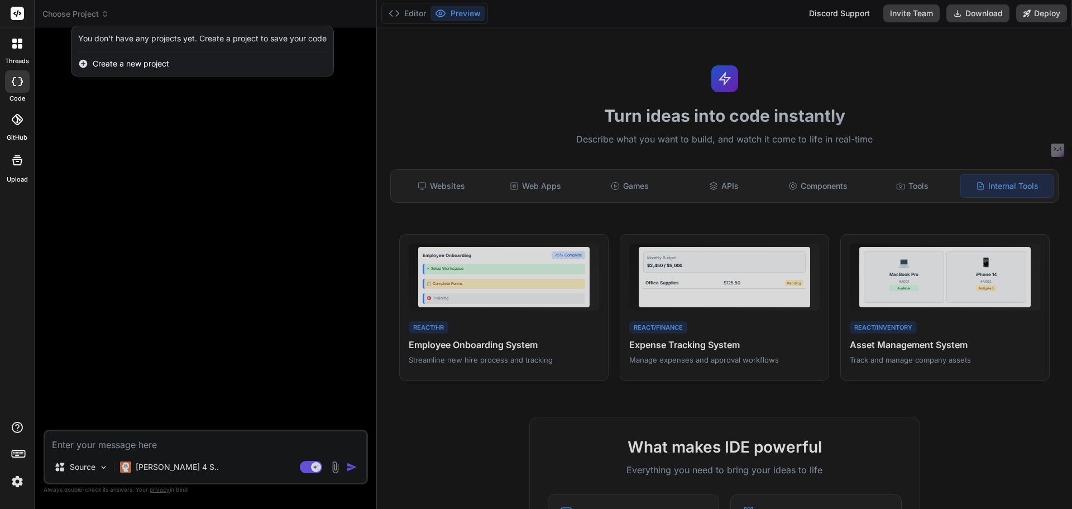
click at [131, 135] on div at bounding box center [536, 254] width 1072 height 509
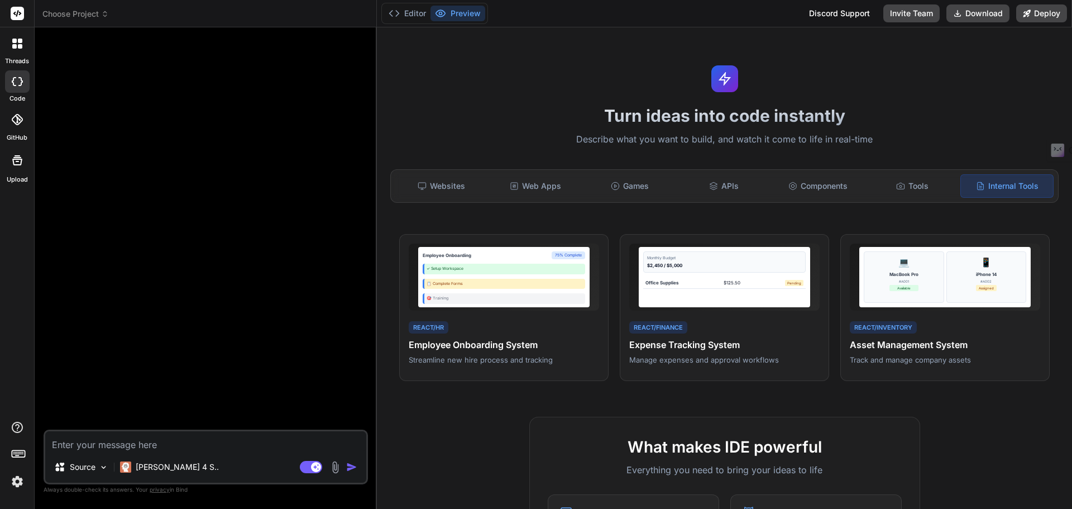
click at [16, 12] on rect at bounding box center [17, 13] width 13 height 13
click at [13, 165] on icon at bounding box center [17, 160] width 10 height 10
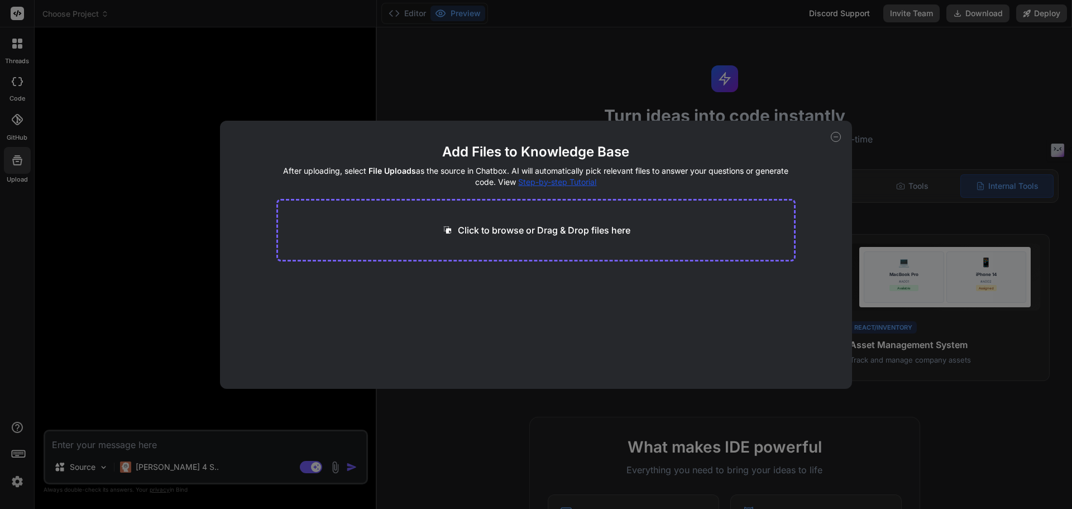
click at [829, 136] on div "Add Files to Knowledge Base After uploading, select File Uploads as the source …" at bounding box center [536, 255] width 633 height 268
click at [836, 137] on icon at bounding box center [836, 137] width 4 height 0
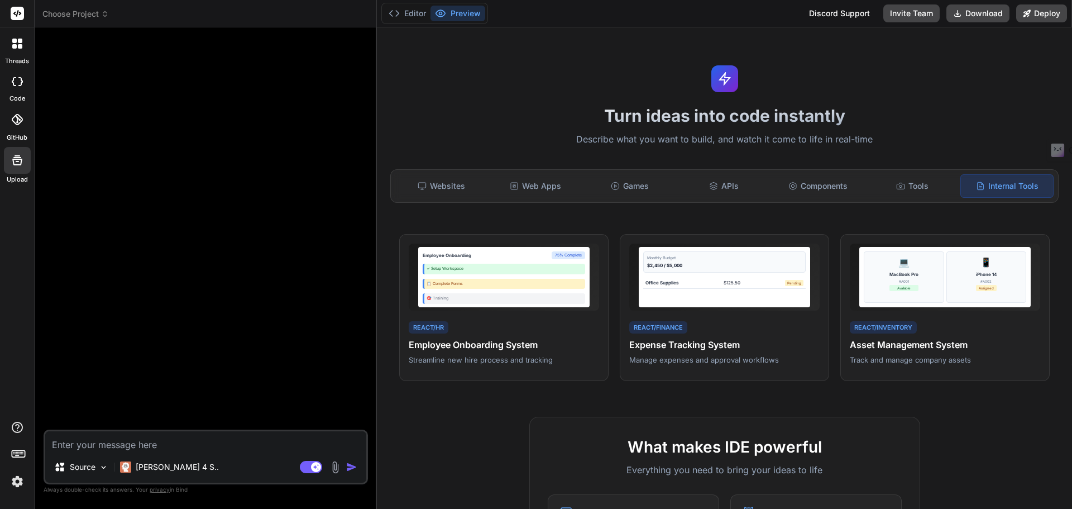
click at [16, 483] on img at bounding box center [17, 481] width 19 height 19
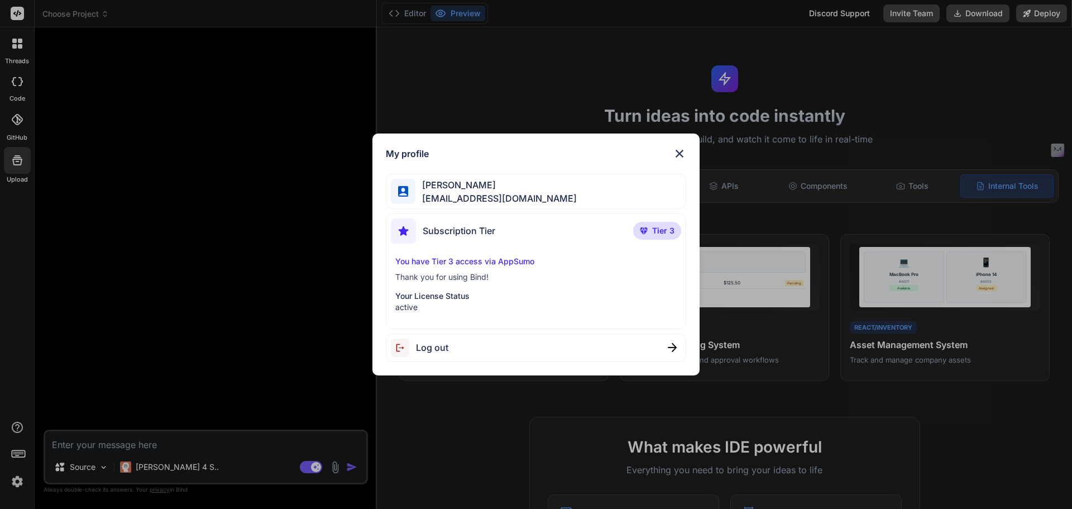
click at [403, 306] on p "active" at bounding box center [536, 307] width 282 height 11
click at [678, 151] on img at bounding box center [679, 153] width 13 height 13
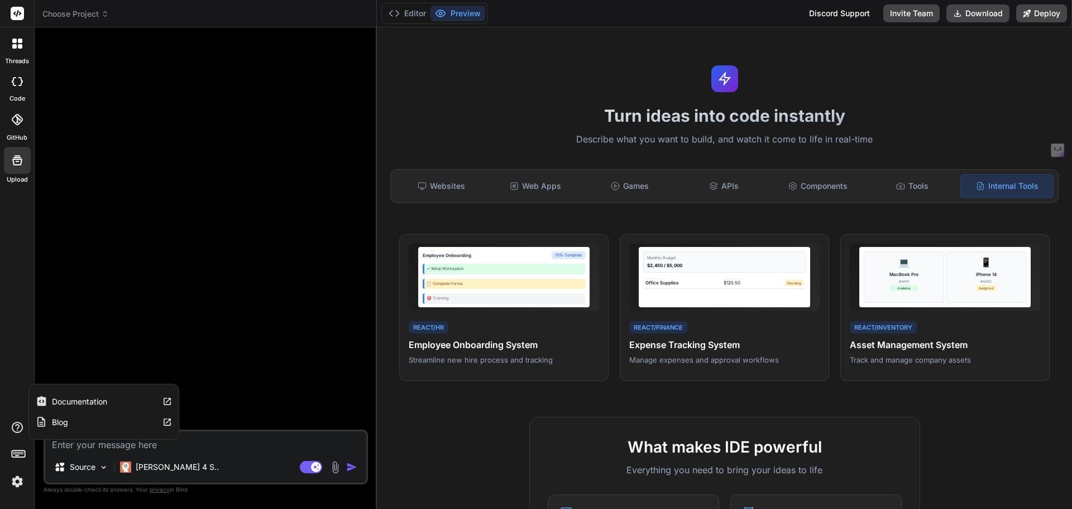
click at [12, 427] on icon at bounding box center [17, 427] width 11 height 11
click at [19, 451] on icon at bounding box center [19, 453] width 16 height 16
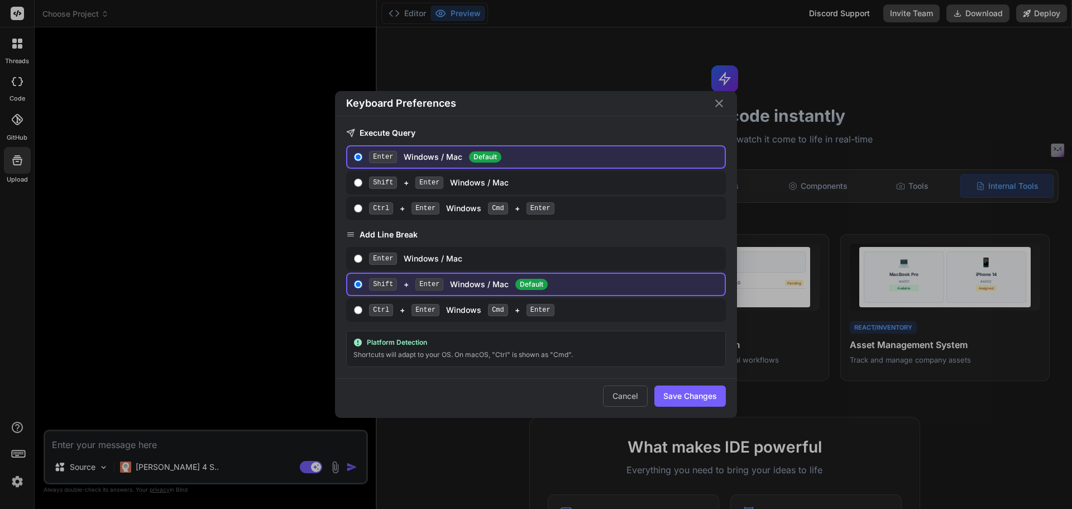
click at [19, 451] on div "Keyboard Preferences Execute Query Enter Windows / Mac Default Shift + Enter Wi…" at bounding box center [536, 254] width 1072 height 509
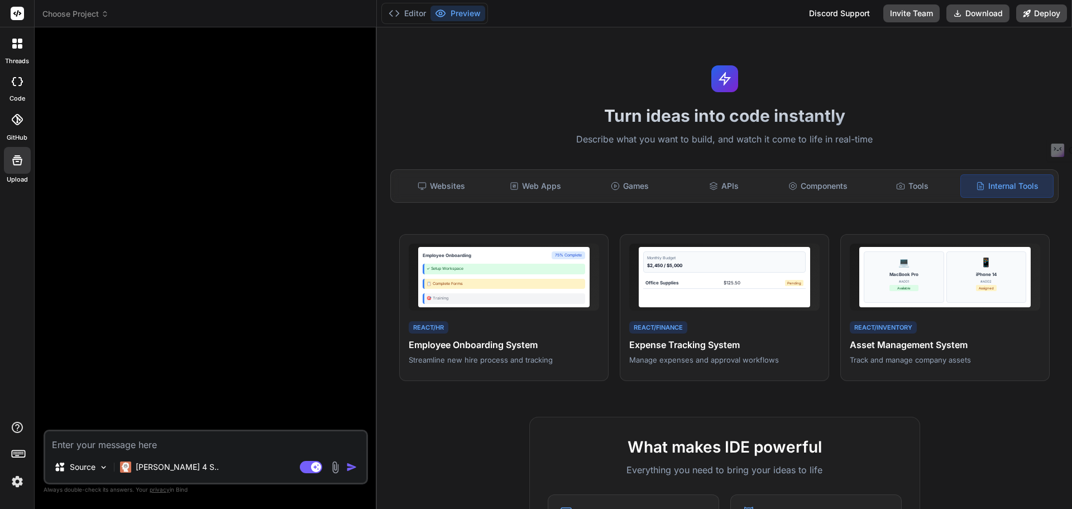
click at [384, 12] on div "Editor Preview" at bounding box center [434, 13] width 107 height 21
click at [391, 12] on polyline at bounding box center [391, 14] width 3 height 6
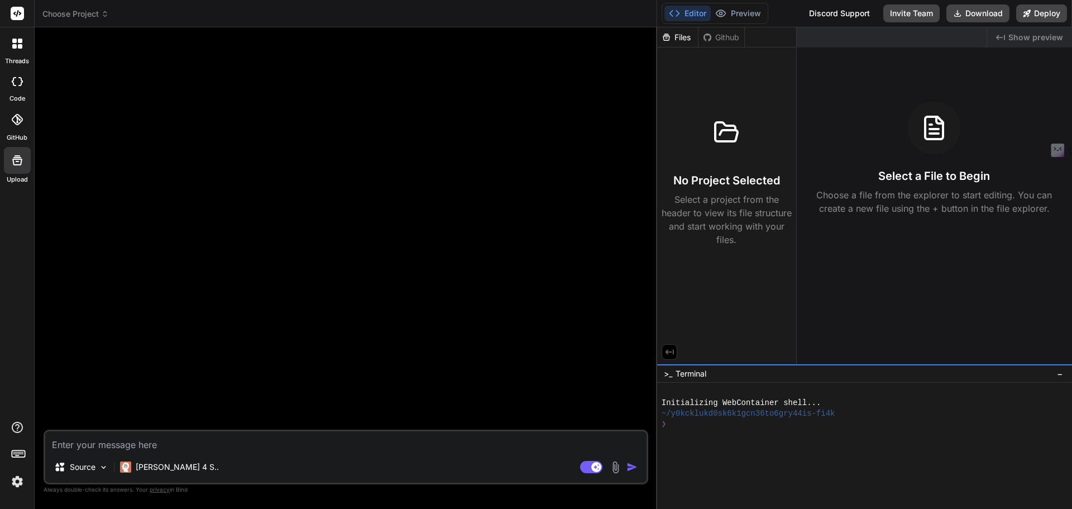
drag, startPoint x: 376, startPoint y: 339, endPoint x: 993, endPoint y: 364, distance: 617.1
click at [993, 364] on div "Choose Project Created with Pixso. Bind AI Web Search Created with Pixso. Code …" at bounding box center [554, 254] width 1038 height 509
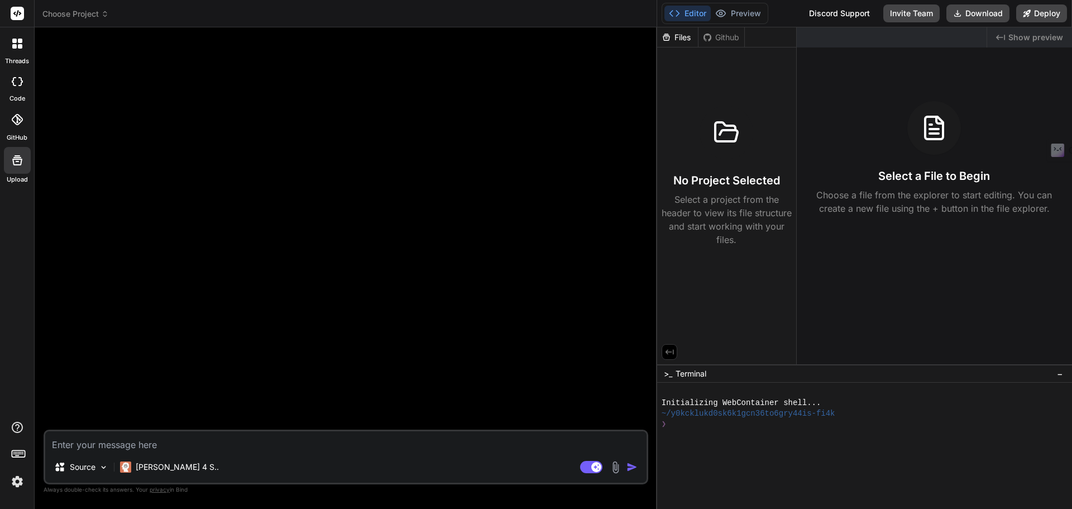
click at [18, 50] on div at bounding box center [17, 43] width 23 height 23
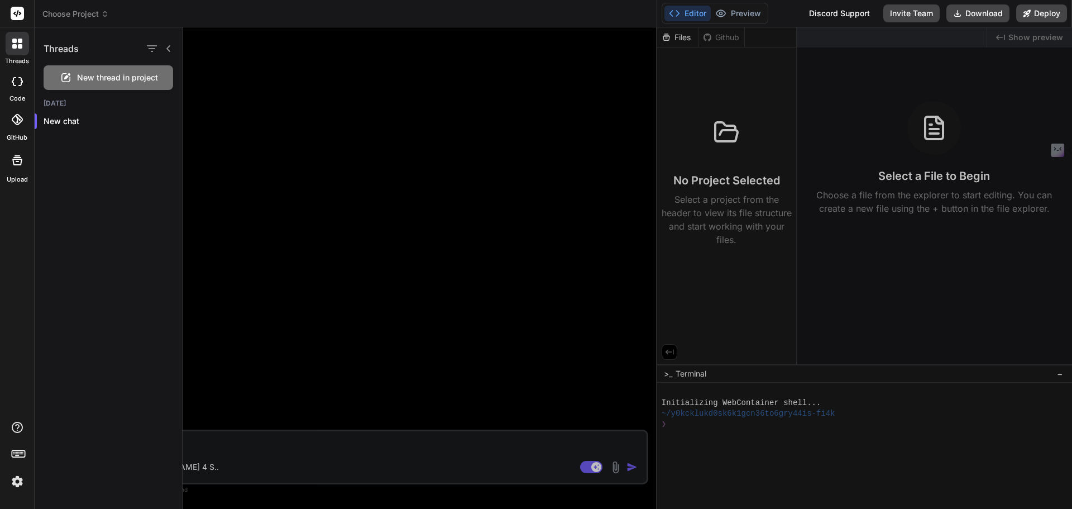
click at [18, 50] on div at bounding box center [17, 43] width 23 height 23
click at [18, 164] on icon at bounding box center [17, 160] width 13 height 13
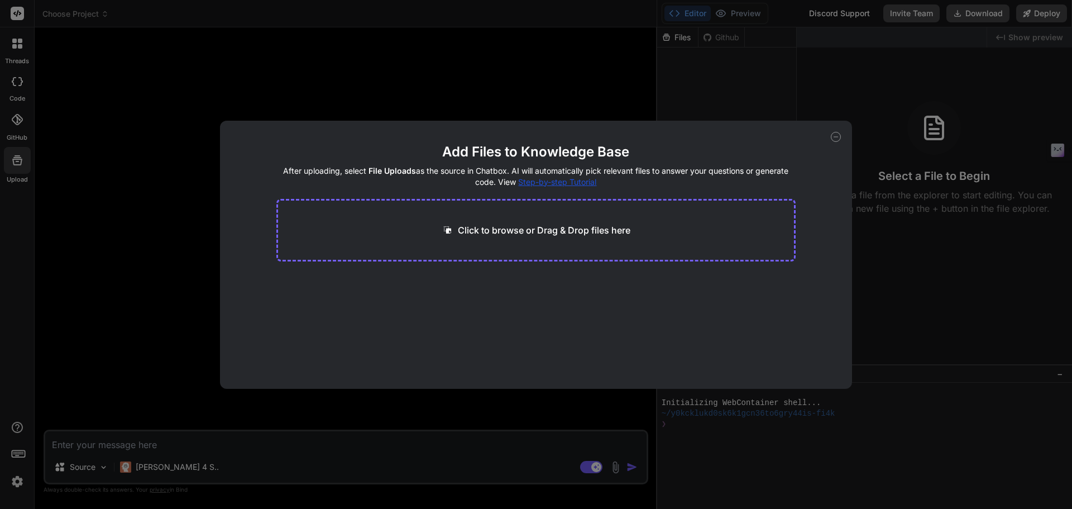
click at [527, 82] on div "Add Files to Knowledge Base After uploading, select File Uploads as the source …" at bounding box center [536, 254] width 1072 height 509
type textarea "x"
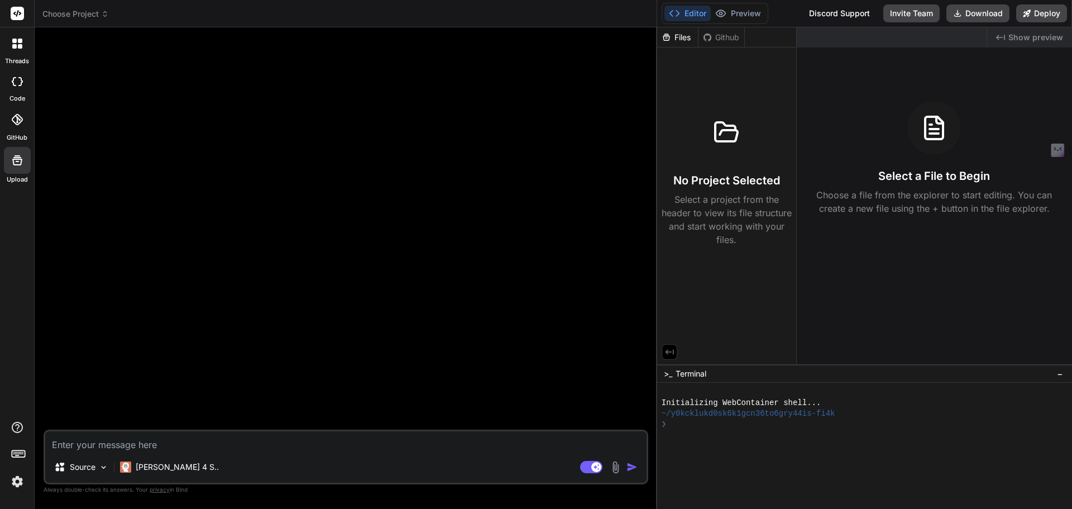
click at [59, 16] on span "Choose Project" at bounding box center [75, 13] width 66 height 11
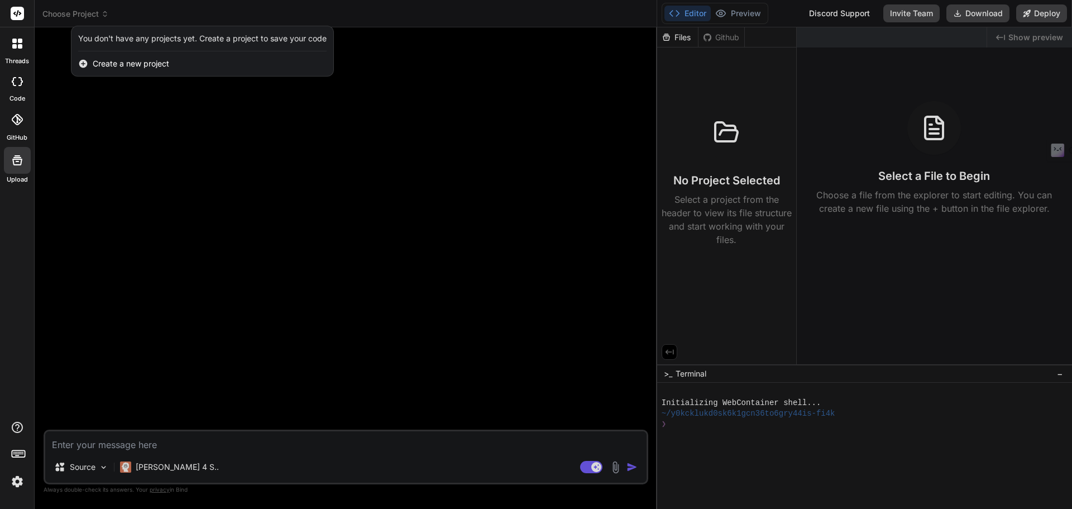
click at [59, 16] on div at bounding box center [536, 254] width 1072 height 509
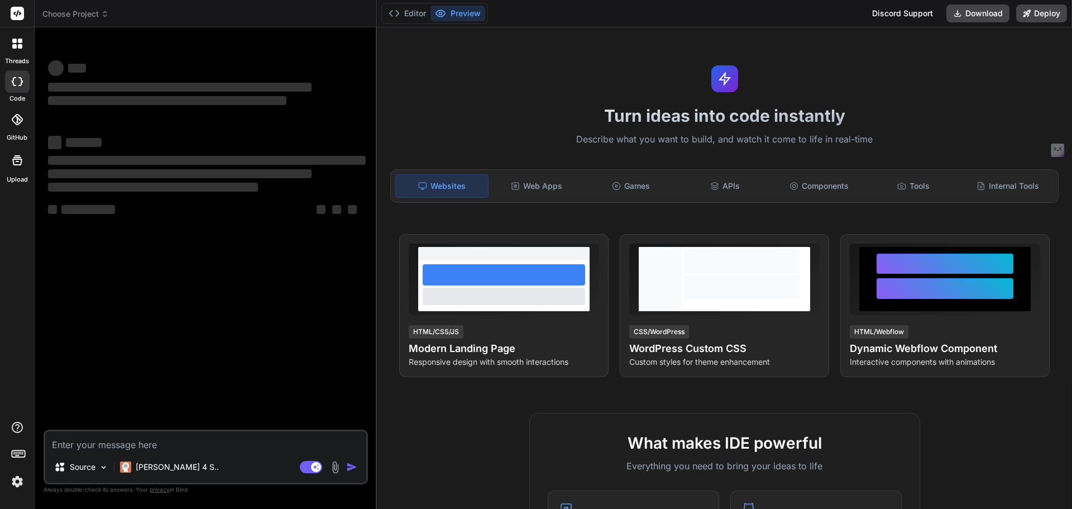
type textarea "x"
